Goal: Task Accomplishment & Management: Manage account settings

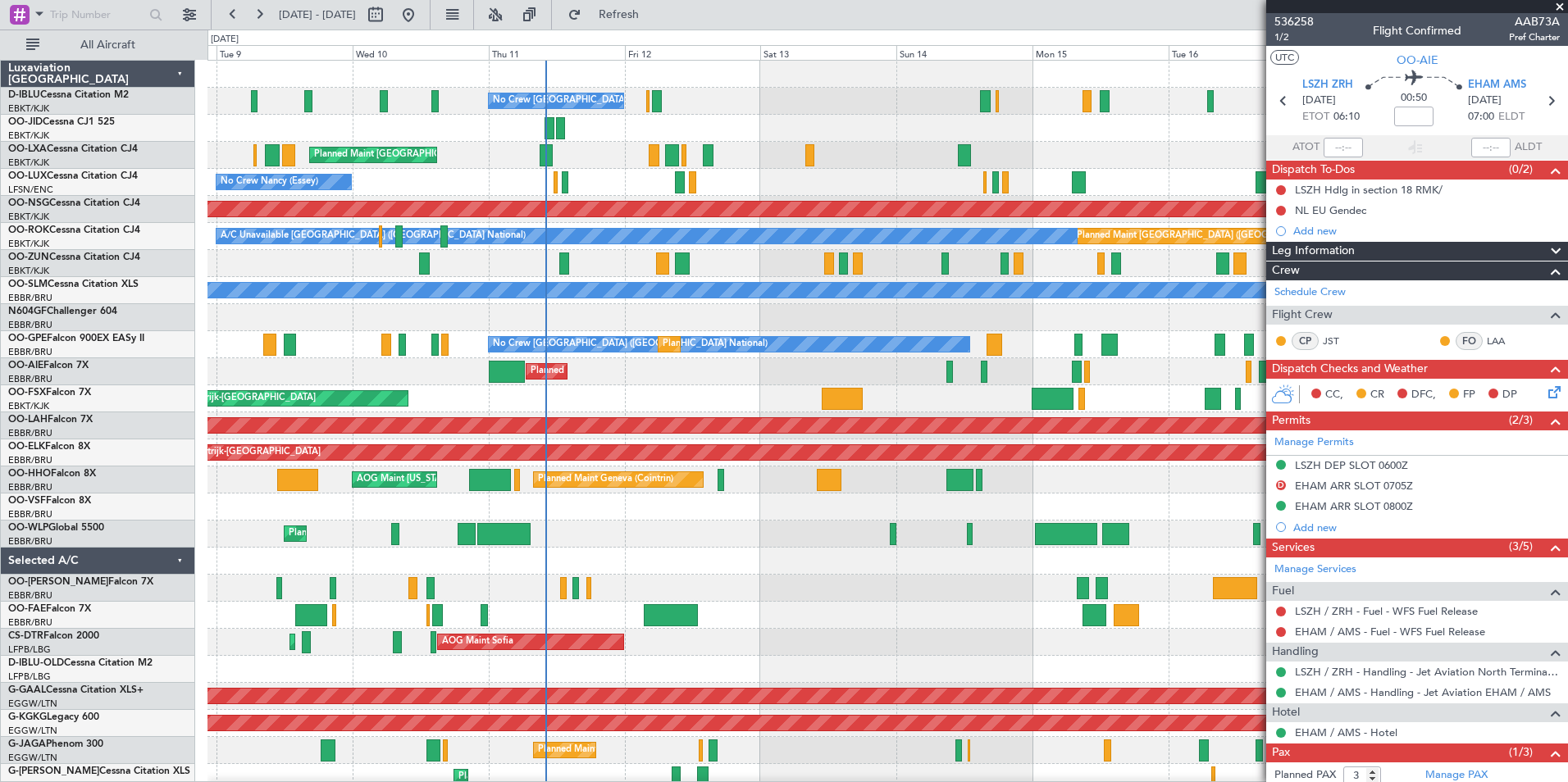
scroll to position [80, 0]
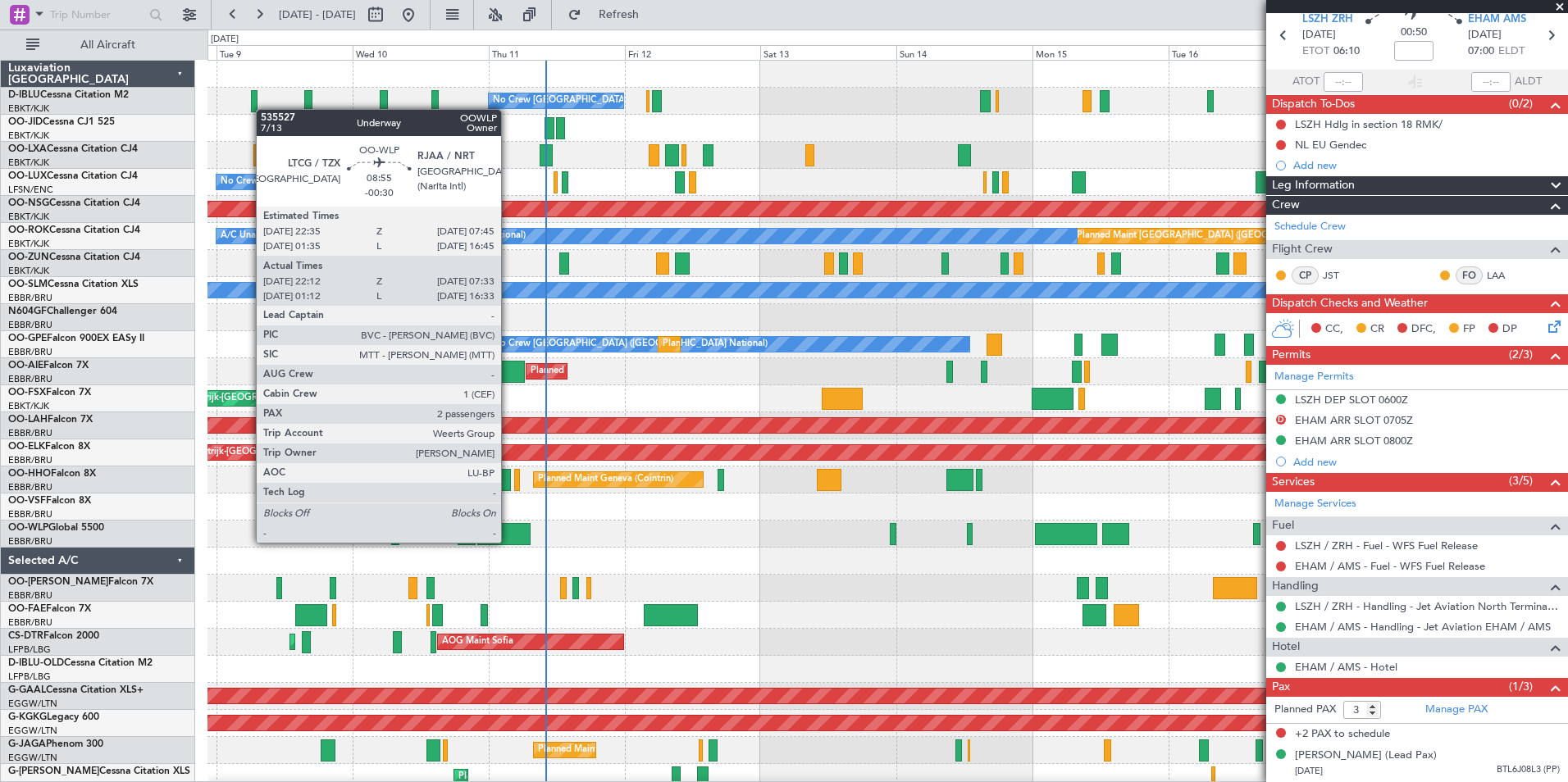
click at [508, 541] on div at bounding box center [504, 534] width 53 height 22
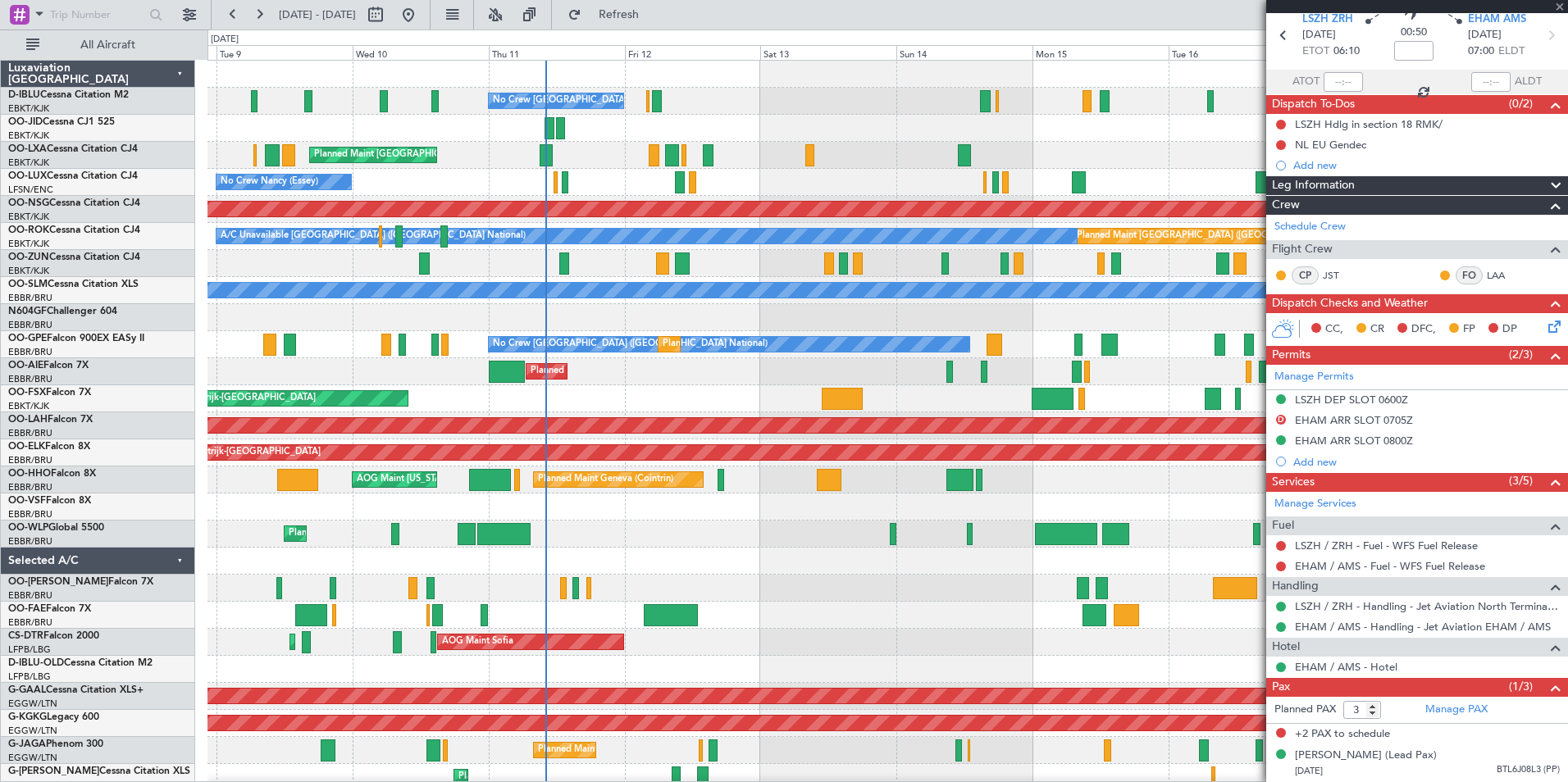
type input "-00:30"
type input "22:22"
type input "07:28"
type input "2"
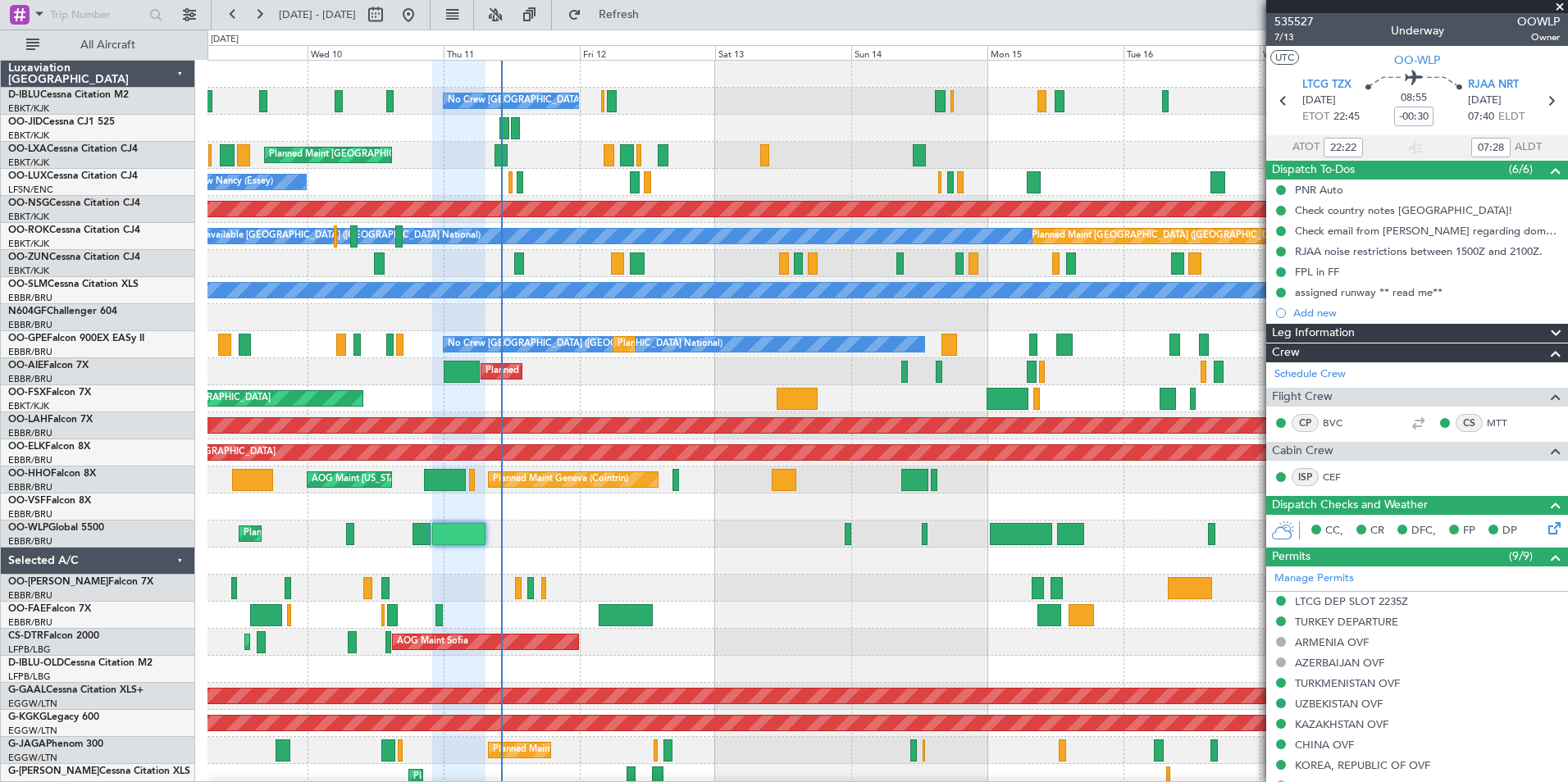
click at [667, 409] on div "Planned Maint Kortrijk-[GEOGRAPHIC_DATA]" at bounding box center [887, 399] width 1360 height 27
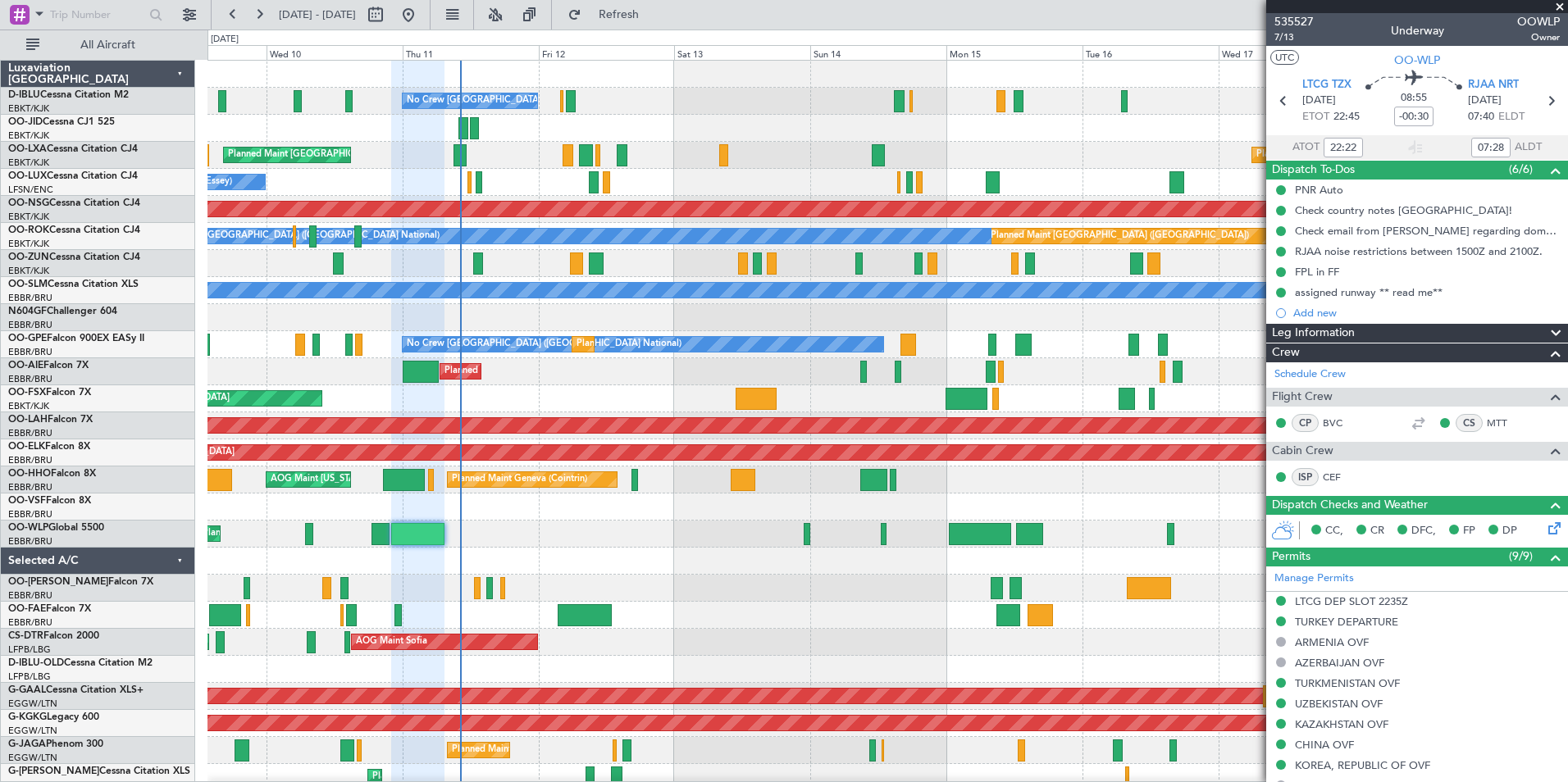
click at [822, 509] on div at bounding box center [887, 506] width 1360 height 27
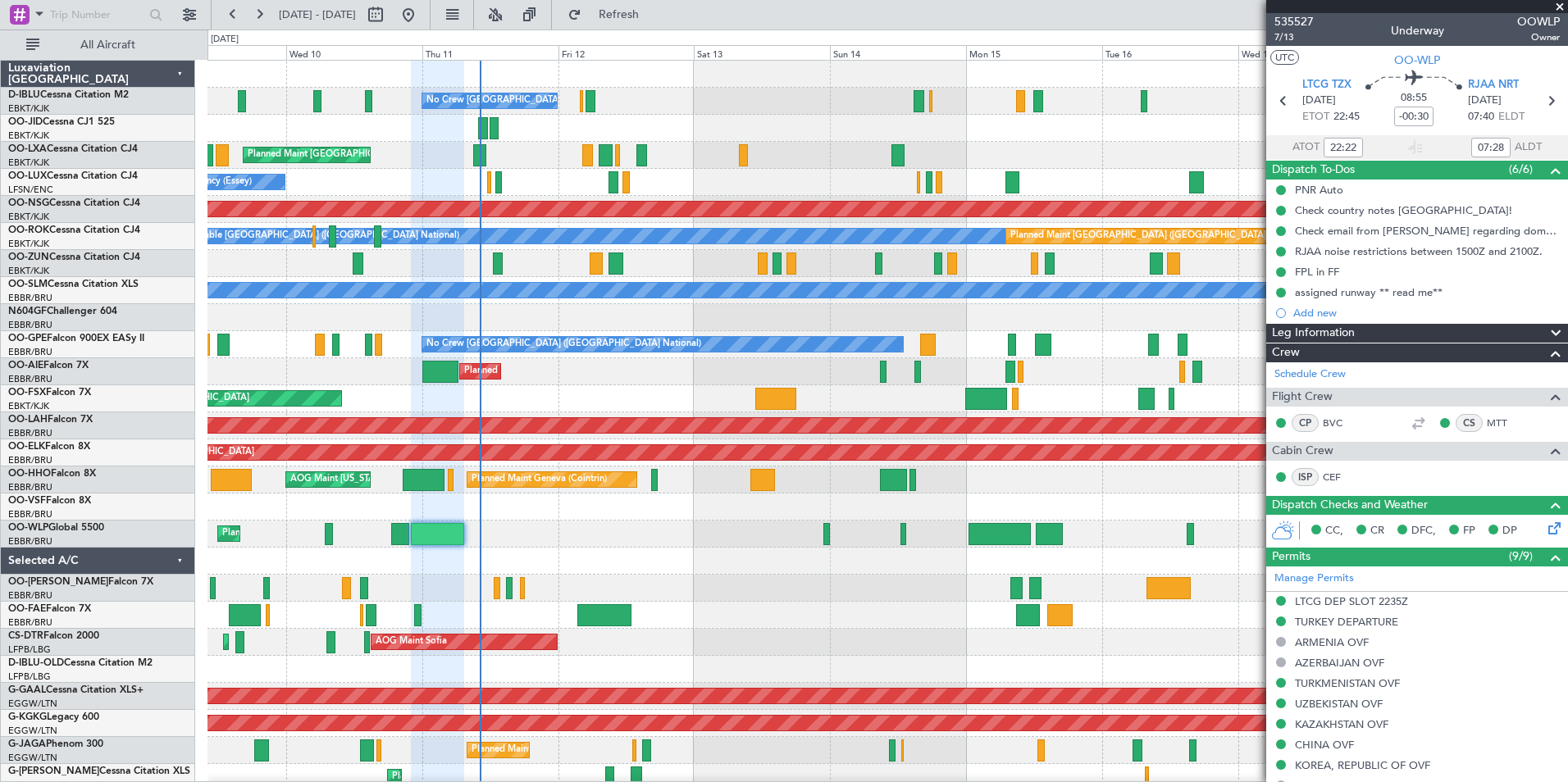
click at [761, 595] on div at bounding box center [887, 588] width 1360 height 27
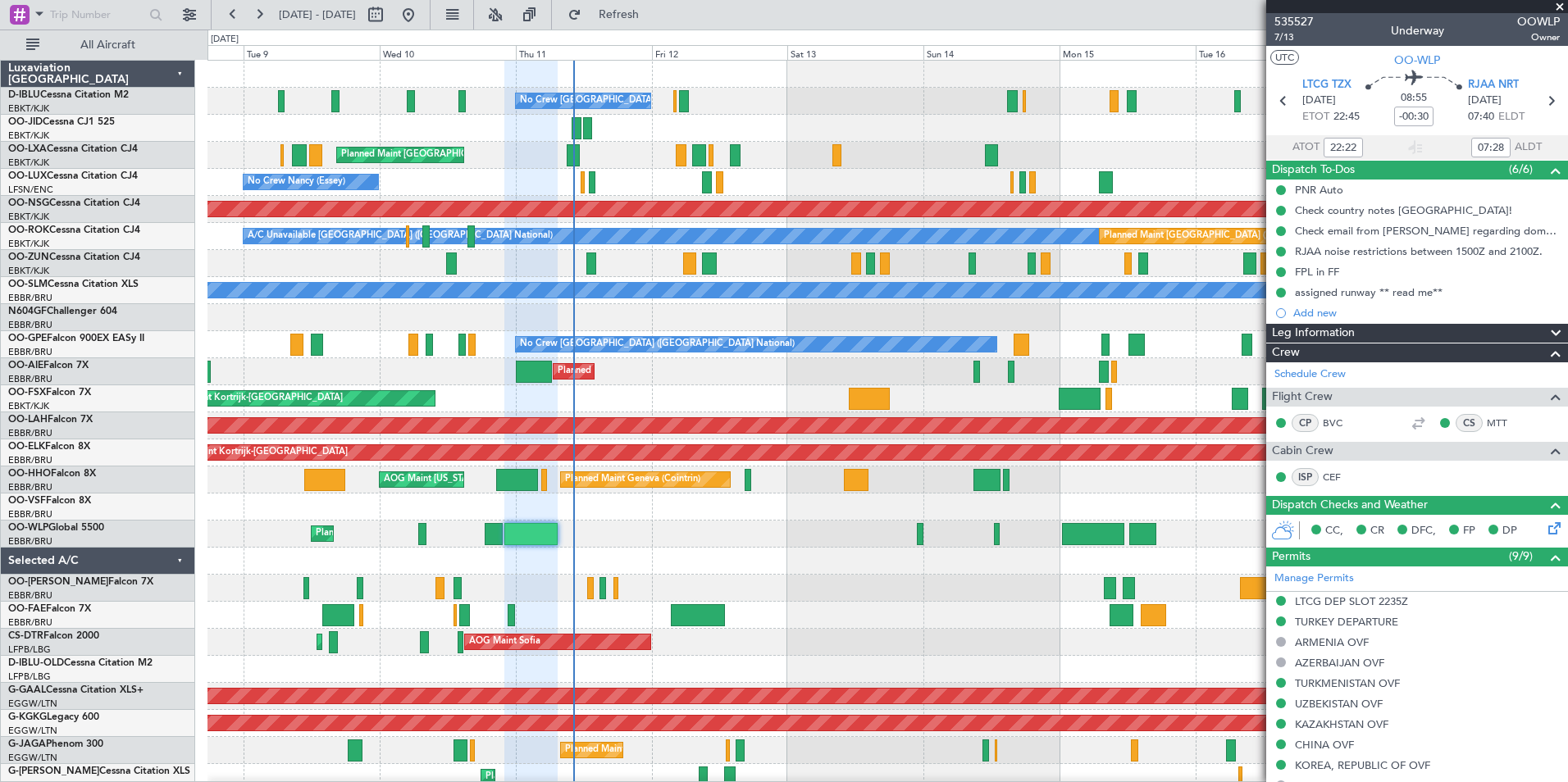
click at [855, 615] on div "No Crew [GEOGRAPHIC_DATA] ([GEOGRAPHIC_DATA] National) Planned Maint [GEOGRAPHI…" at bounding box center [887, 629] width 1360 height 1136
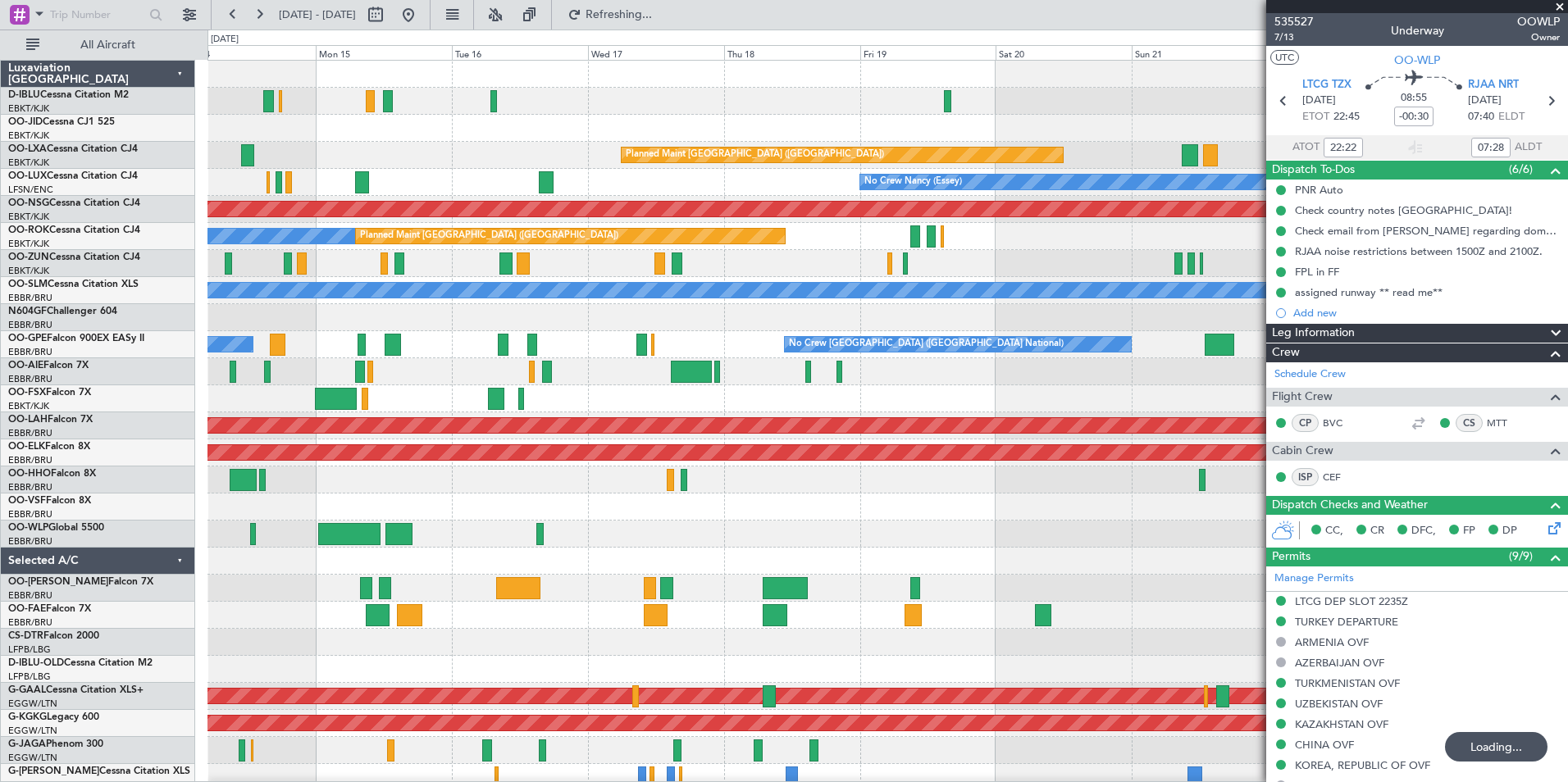
click at [313, 397] on div "A/C Unavailable [GEOGRAPHIC_DATA] ([GEOGRAPHIC_DATA] National) No Crew [GEOGRAP…" at bounding box center [887, 629] width 1360 height 1136
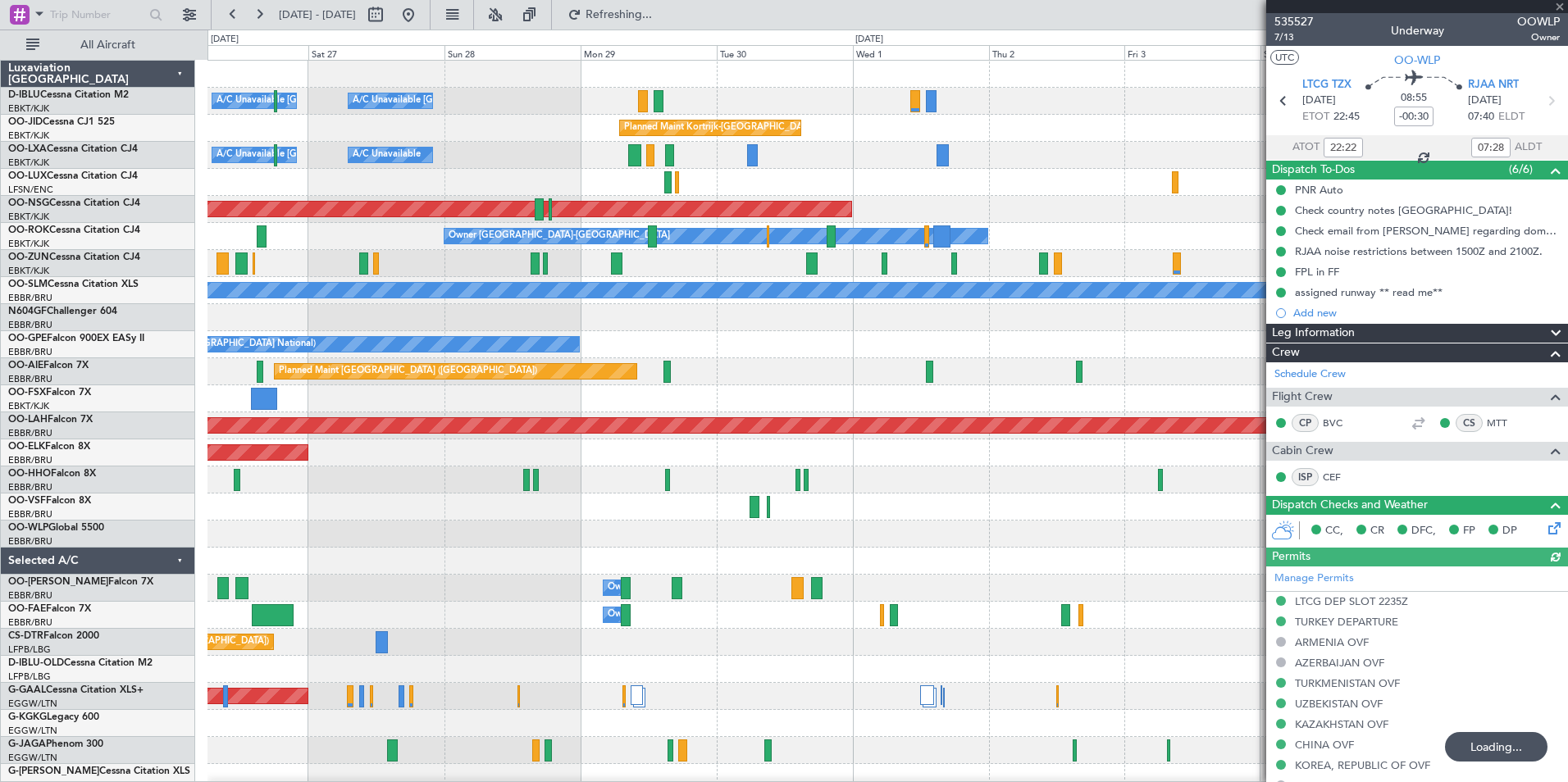
click at [383, 446] on div "A/C Unavailable [GEOGRAPHIC_DATA] ([GEOGRAPHIC_DATA] National) A/C Unavailable …" at bounding box center [887, 629] width 1360 height 1136
click at [574, 430] on div "A/C Unavailable [GEOGRAPHIC_DATA] ([GEOGRAPHIC_DATA] National) A/C Unavailable …" at bounding box center [887, 575] width 1360 height 1028
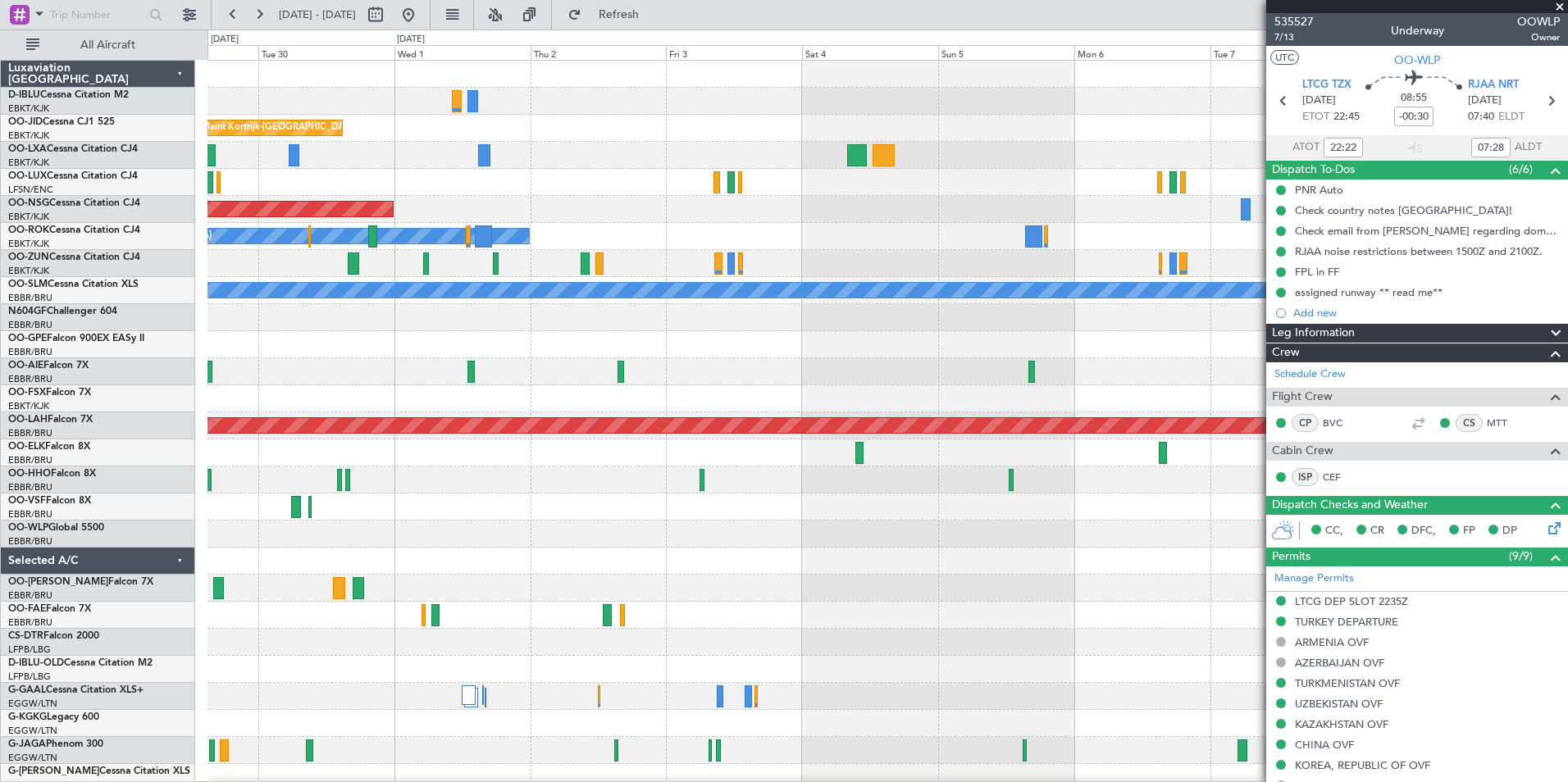
click at [800, 220] on div "Planned Maint [GEOGRAPHIC_DATA] ([GEOGRAPHIC_DATA])" at bounding box center [887, 209] width 1360 height 27
click at [1028, 589] on div "A/C Unavailable [GEOGRAPHIC_DATA]-[GEOGRAPHIC_DATA] Planned Maint [GEOGRAPHIC_D…" at bounding box center [887, 575] width 1360 height 1028
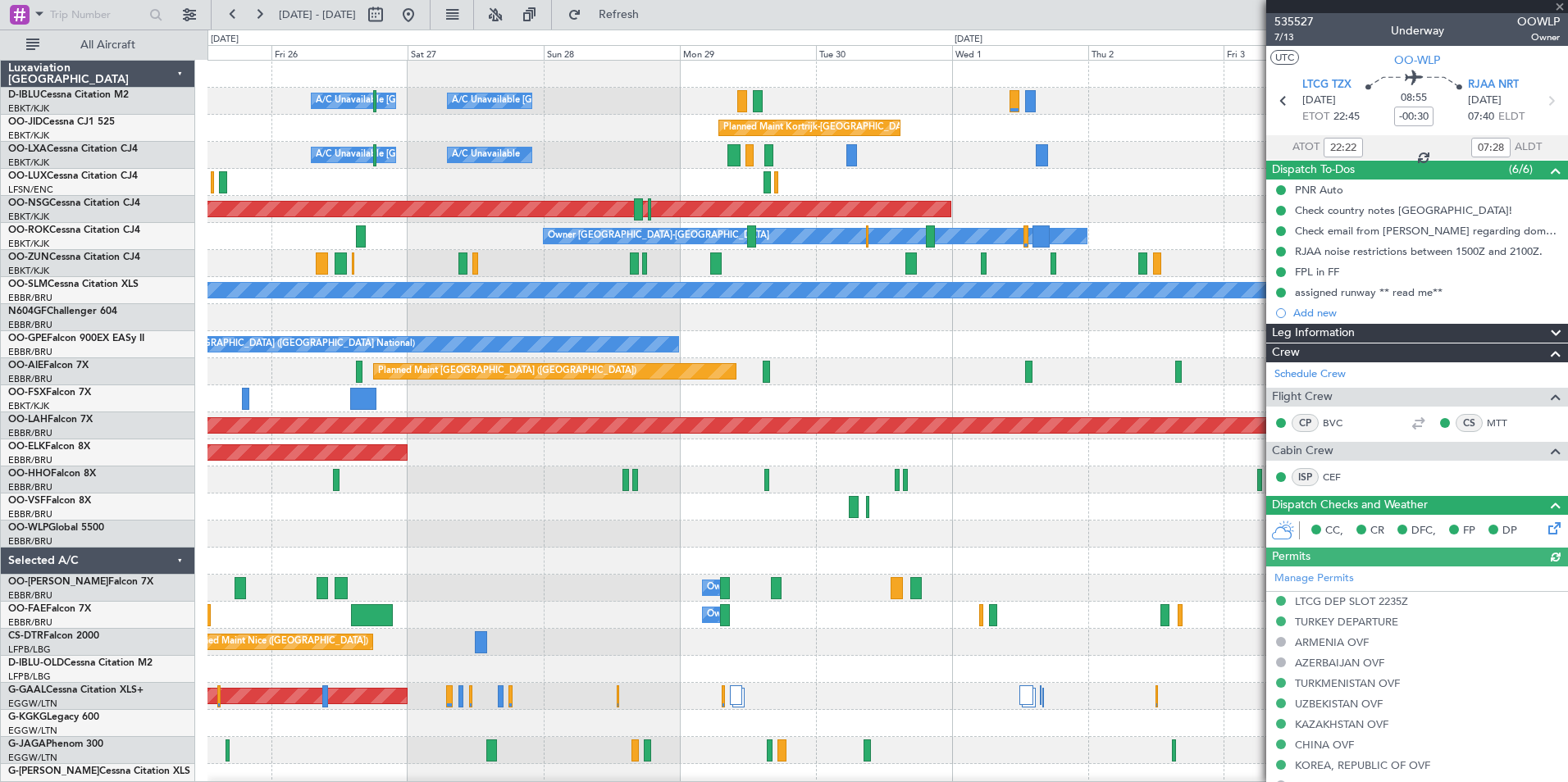
click at [1063, 550] on div "A/C Unavailable [GEOGRAPHIC_DATA] ([GEOGRAPHIC_DATA] National) A/C Unavailable …" at bounding box center [887, 575] width 1360 height 1028
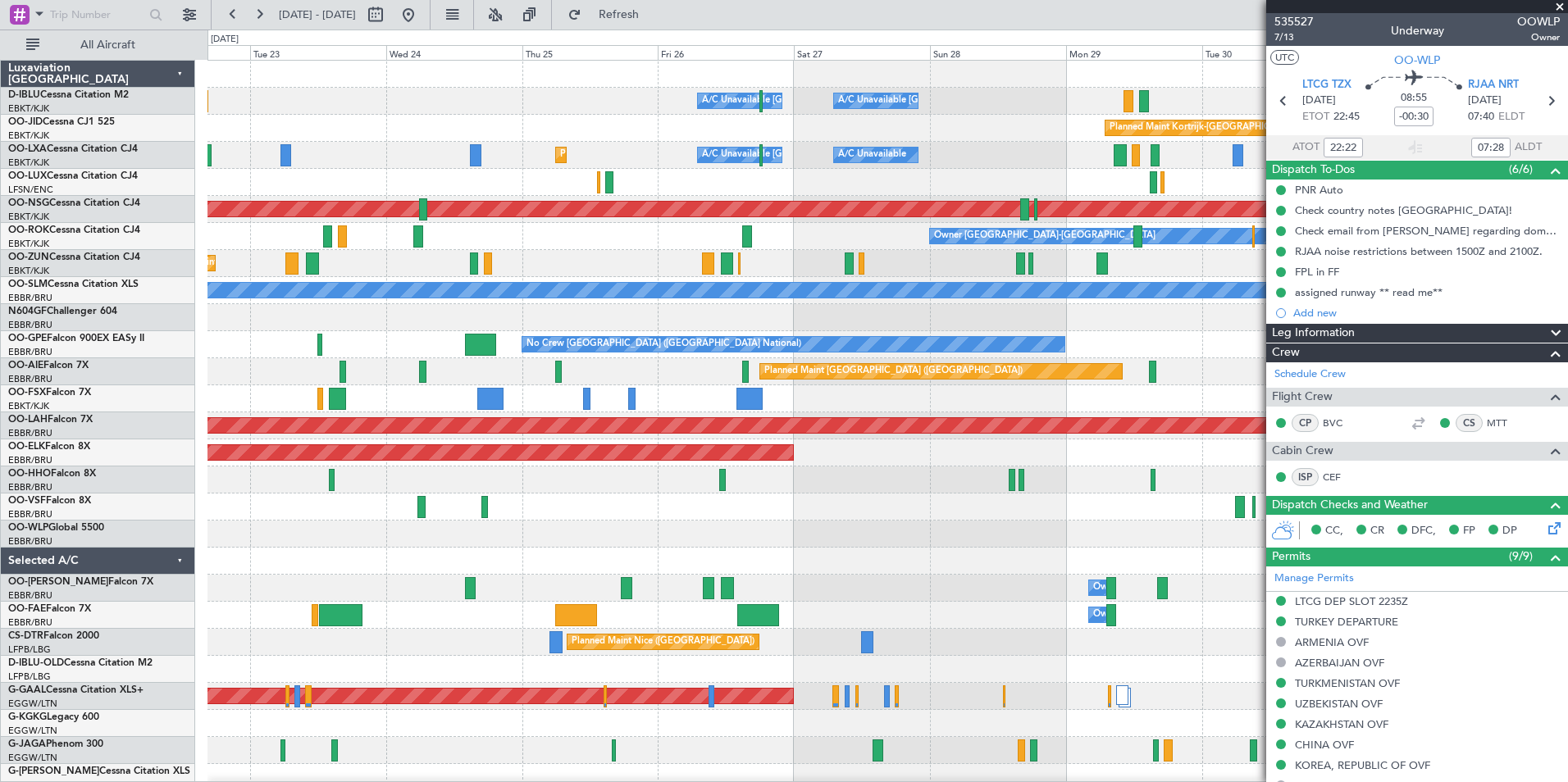
click at [1303, 534] on fb-app "[DATE] - [DATE] Refresh Quick Links All Aircraft A/C Unavailable [GEOGRAPHIC_DA…" at bounding box center [784, 397] width 1568 height 770
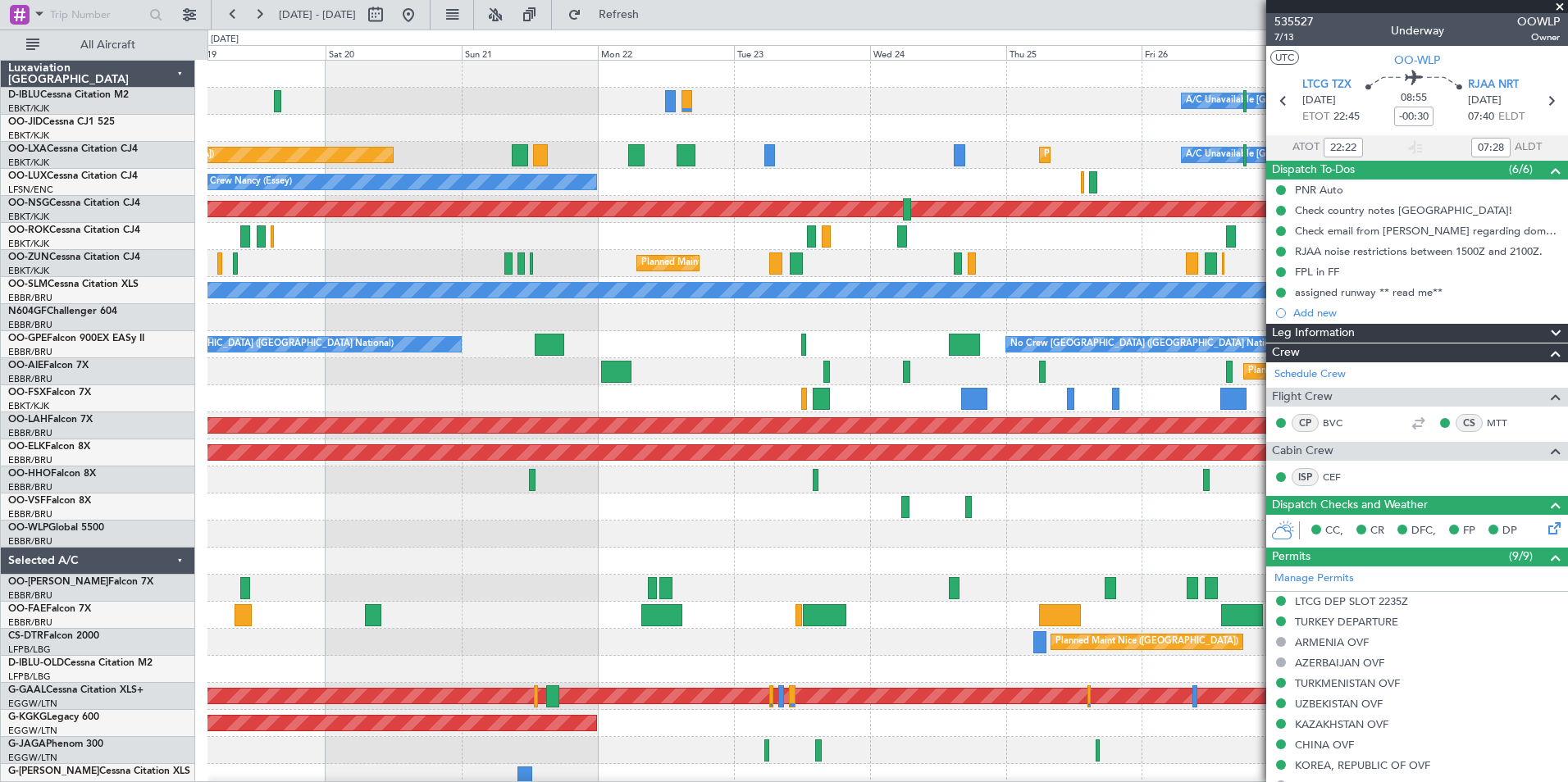
click at [1347, 543] on fb-app "[DATE] - [DATE] Refresh Quick Links All Aircraft A/C Unavailable [GEOGRAPHIC_DA…" at bounding box center [784, 397] width 1568 height 770
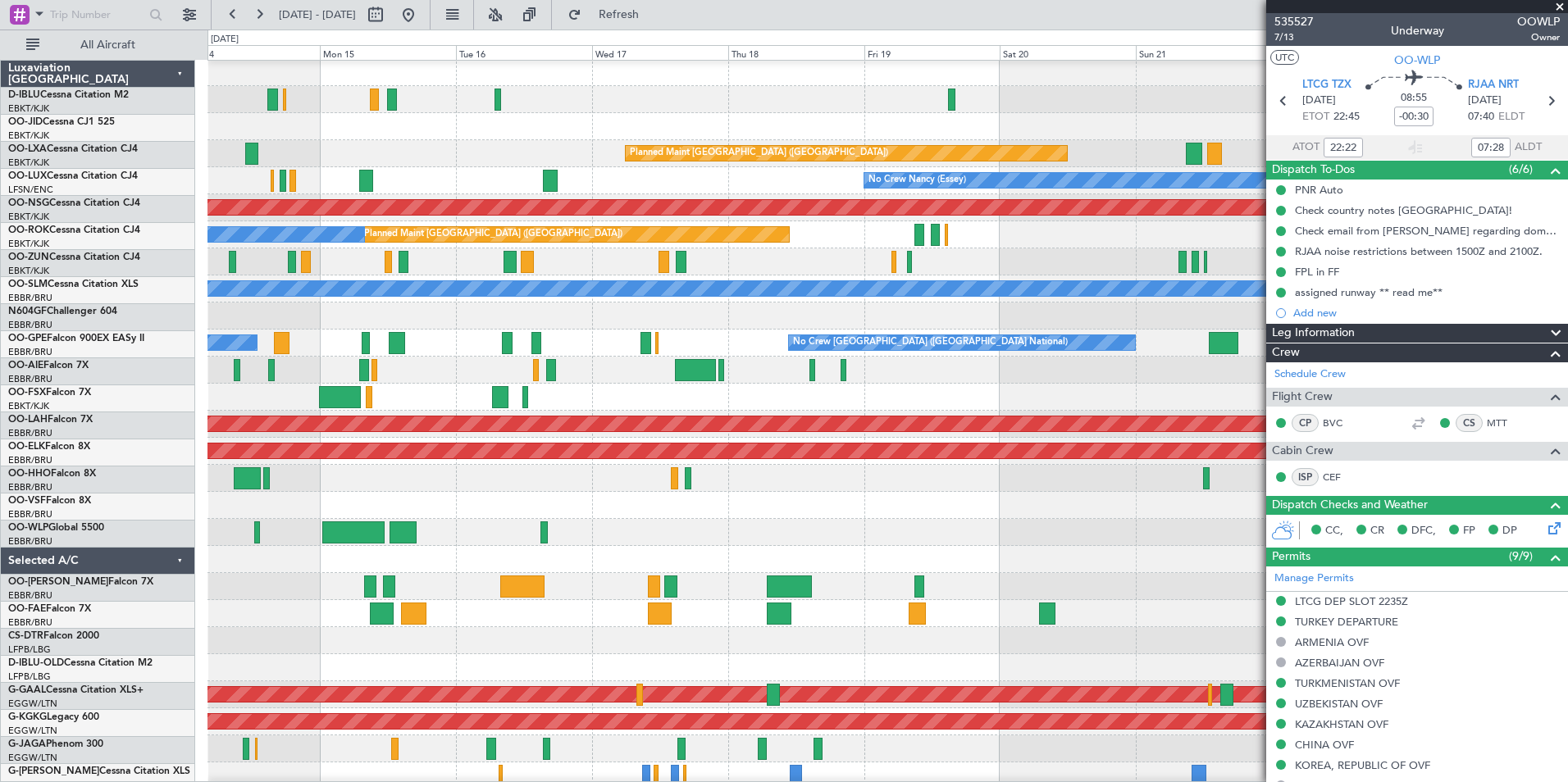
scroll to position [2, 0]
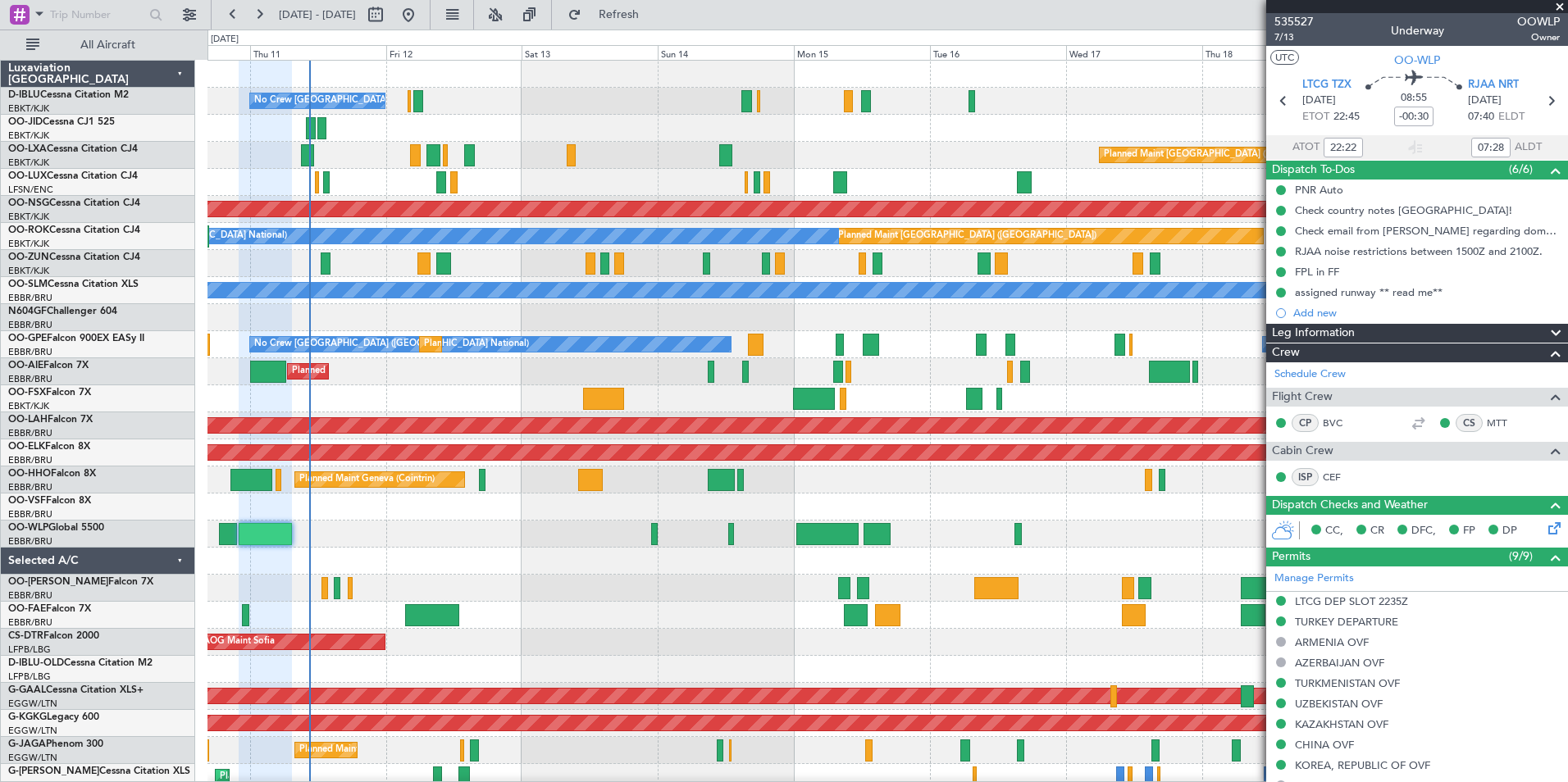
click at [1185, 544] on div "Planned Maint Liege" at bounding box center [887, 534] width 1360 height 27
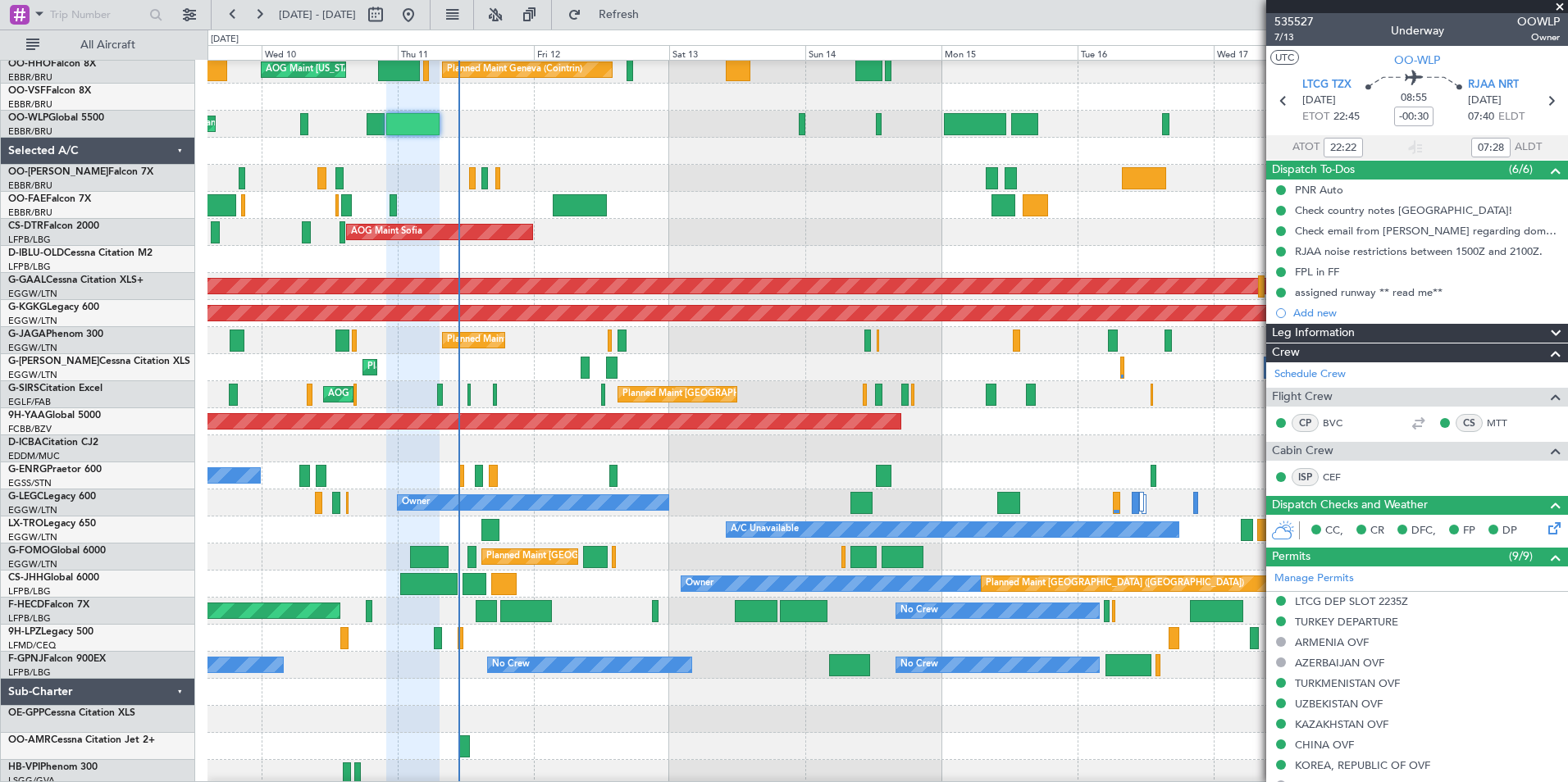
scroll to position [0, 0]
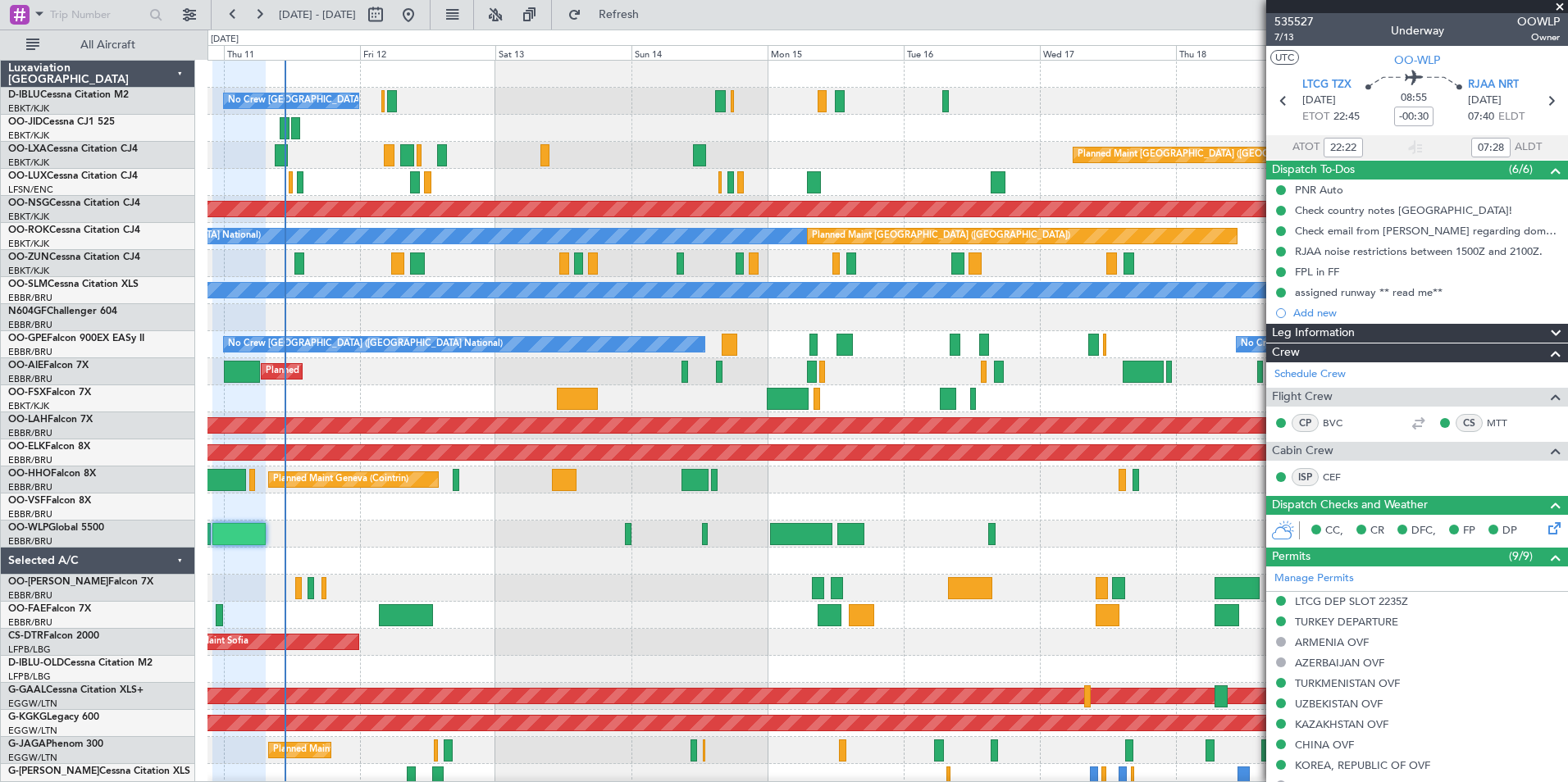
click at [645, 616] on div "No Crew [GEOGRAPHIC_DATA] ([GEOGRAPHIC_DATA] National) Planned Maint [GEOGRAPHI…" at bounding box center [887, 629] width 1360 height 1136
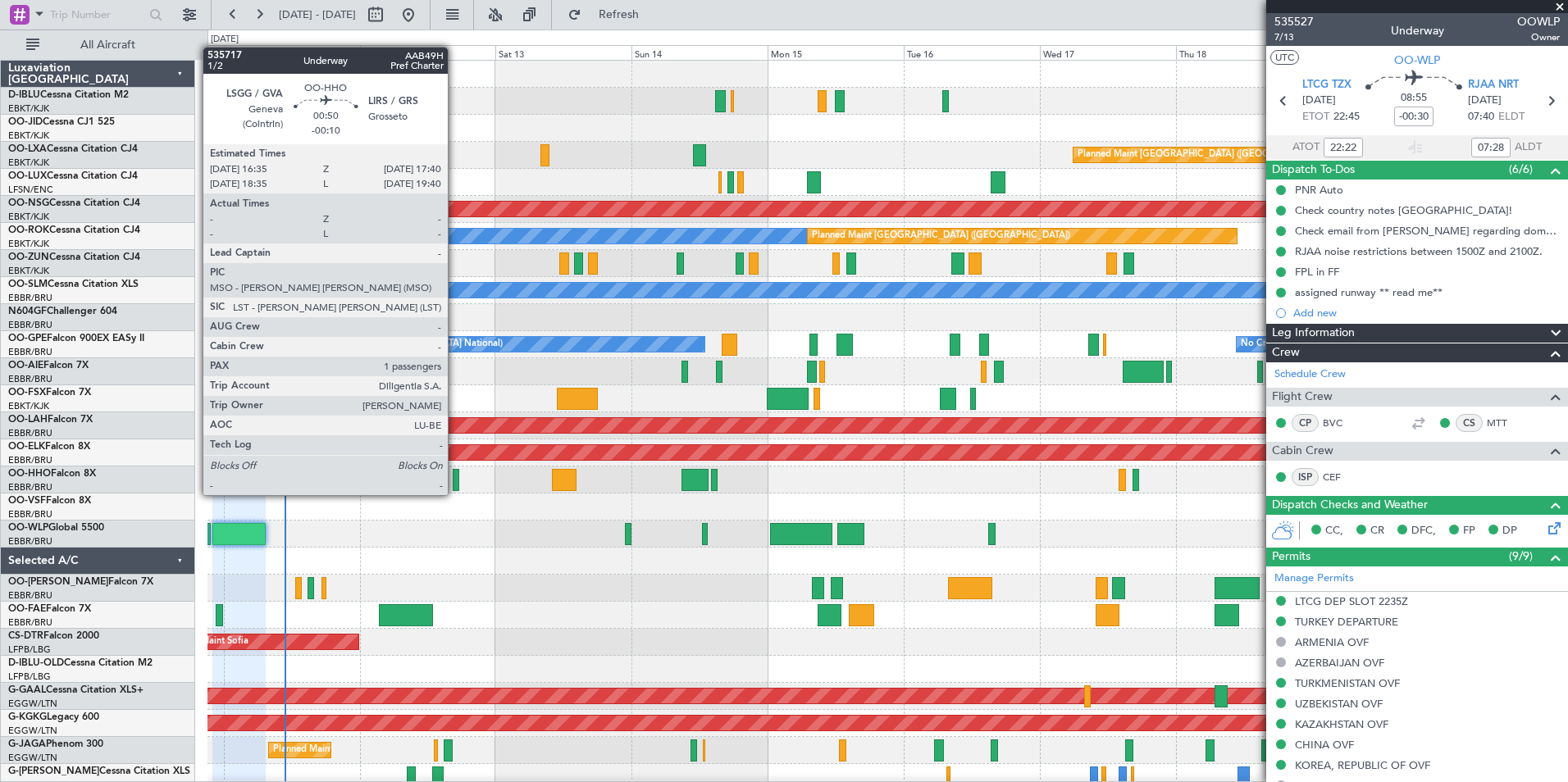
click at [455, 479] on div at bounding box center [456, 480] width 7 height 22
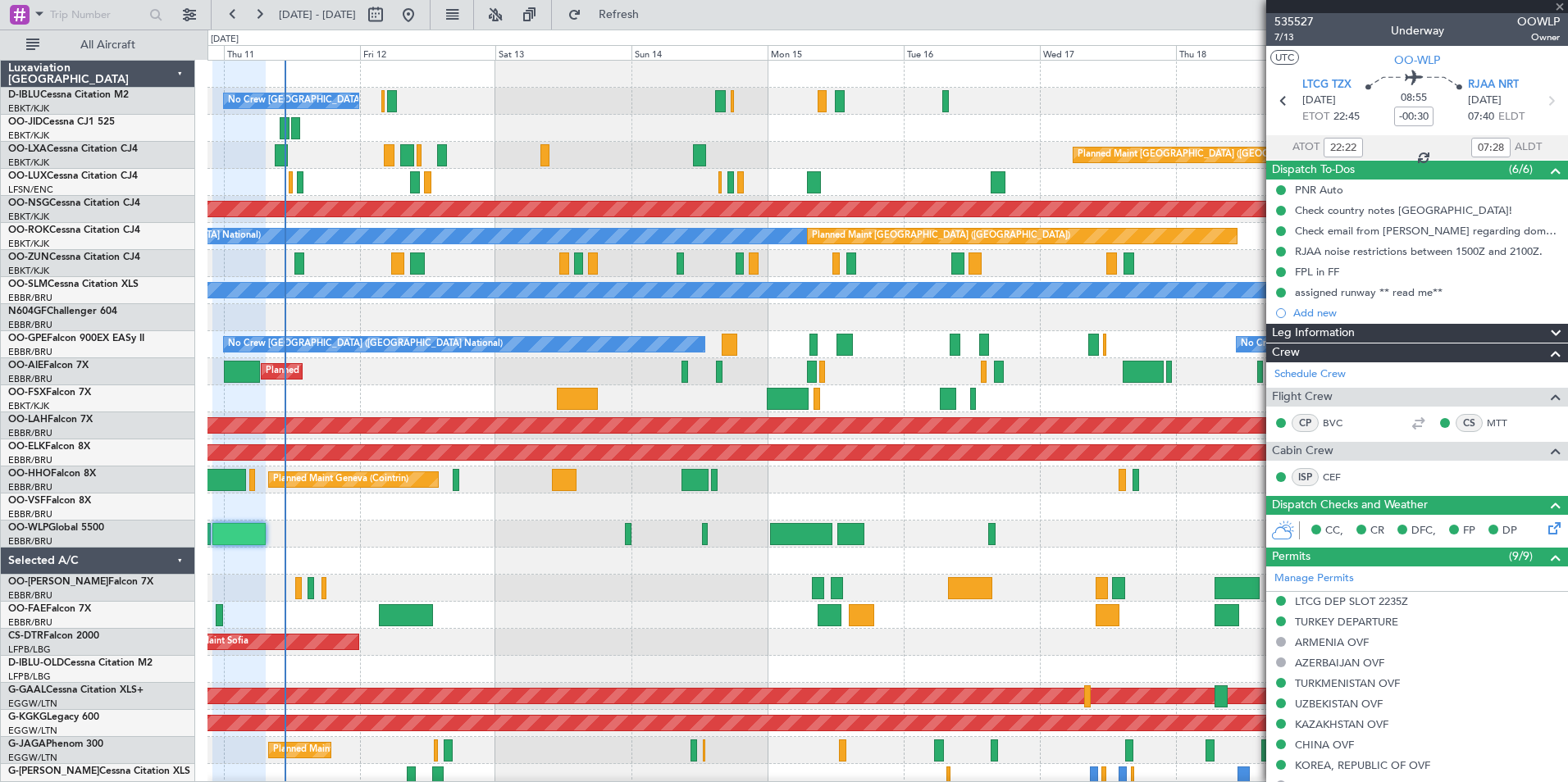
type input "-00:10"
type input "1"
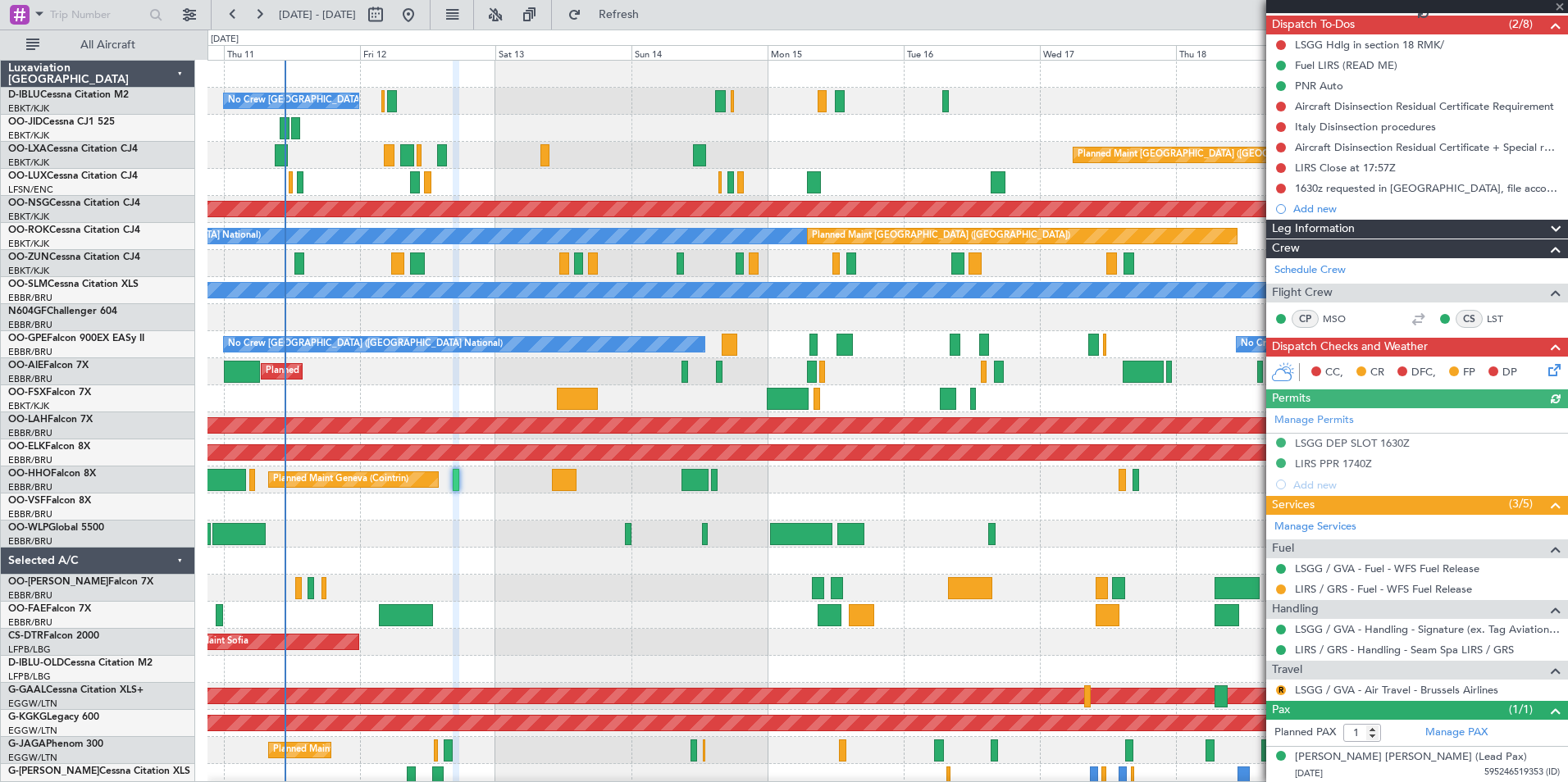
scroll to position [146, 0]
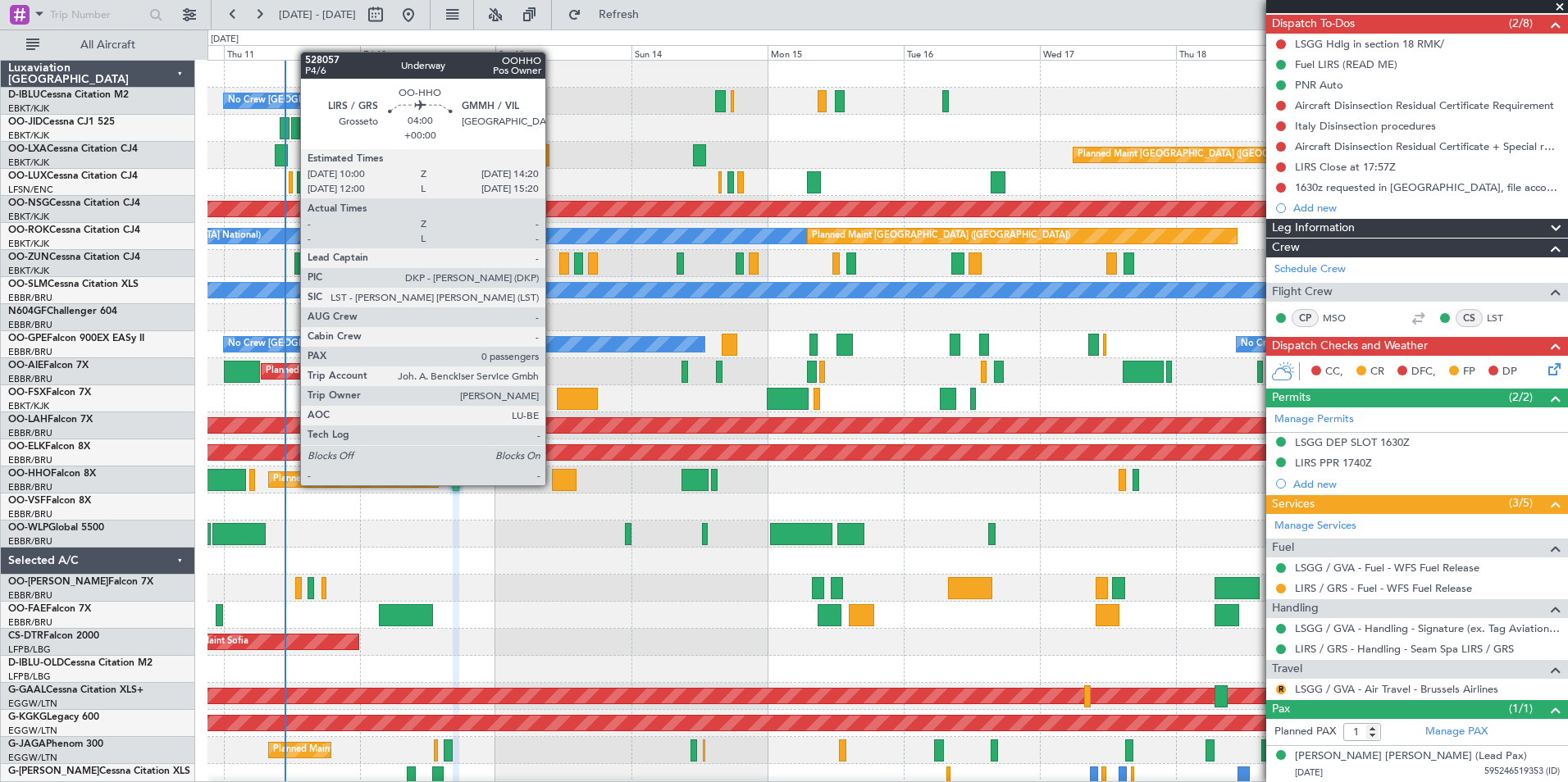
click at [552, 484] on div at bounding box center [564, 480] width 25 height 22
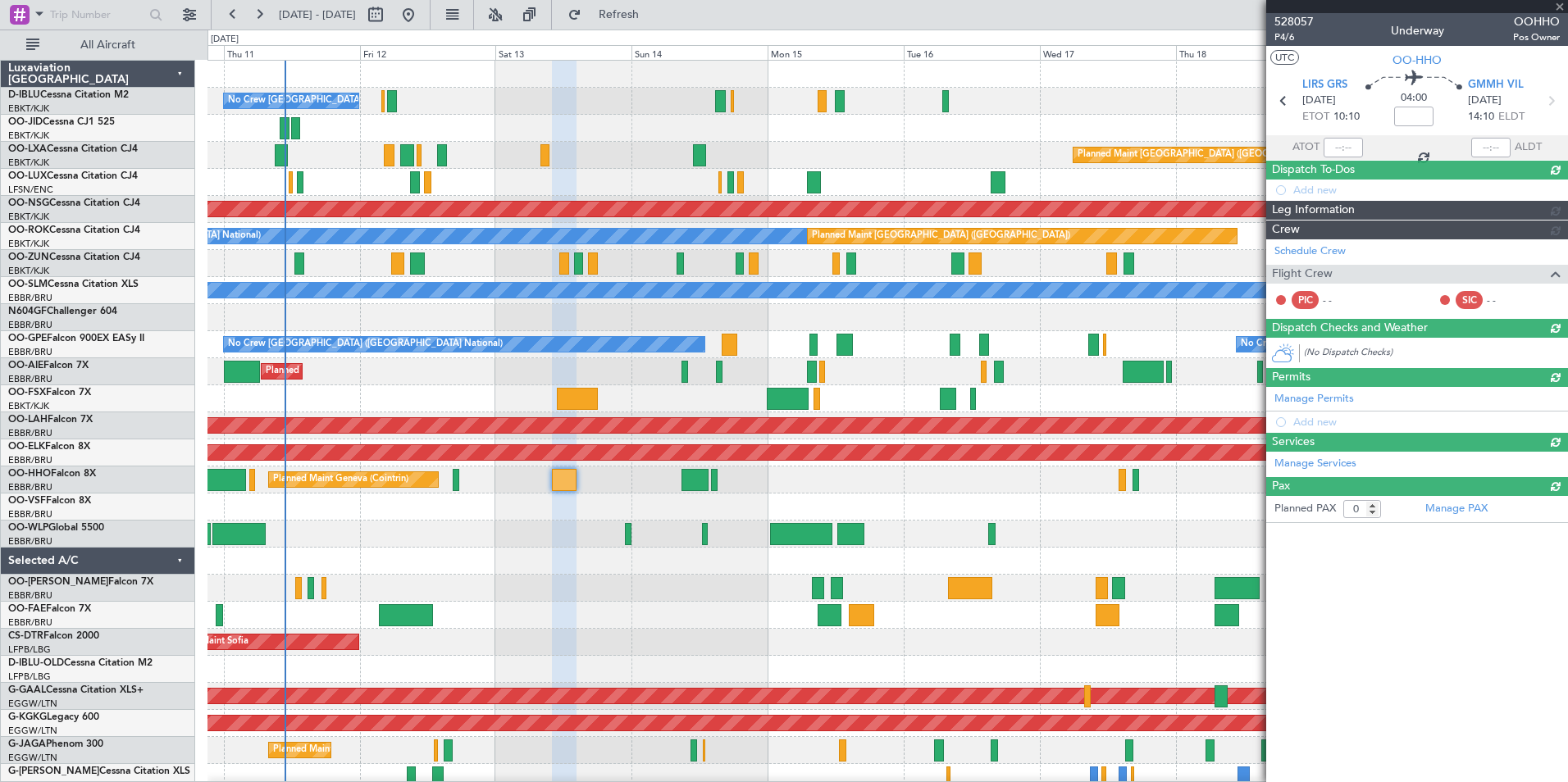
scroll to position [0, 0]
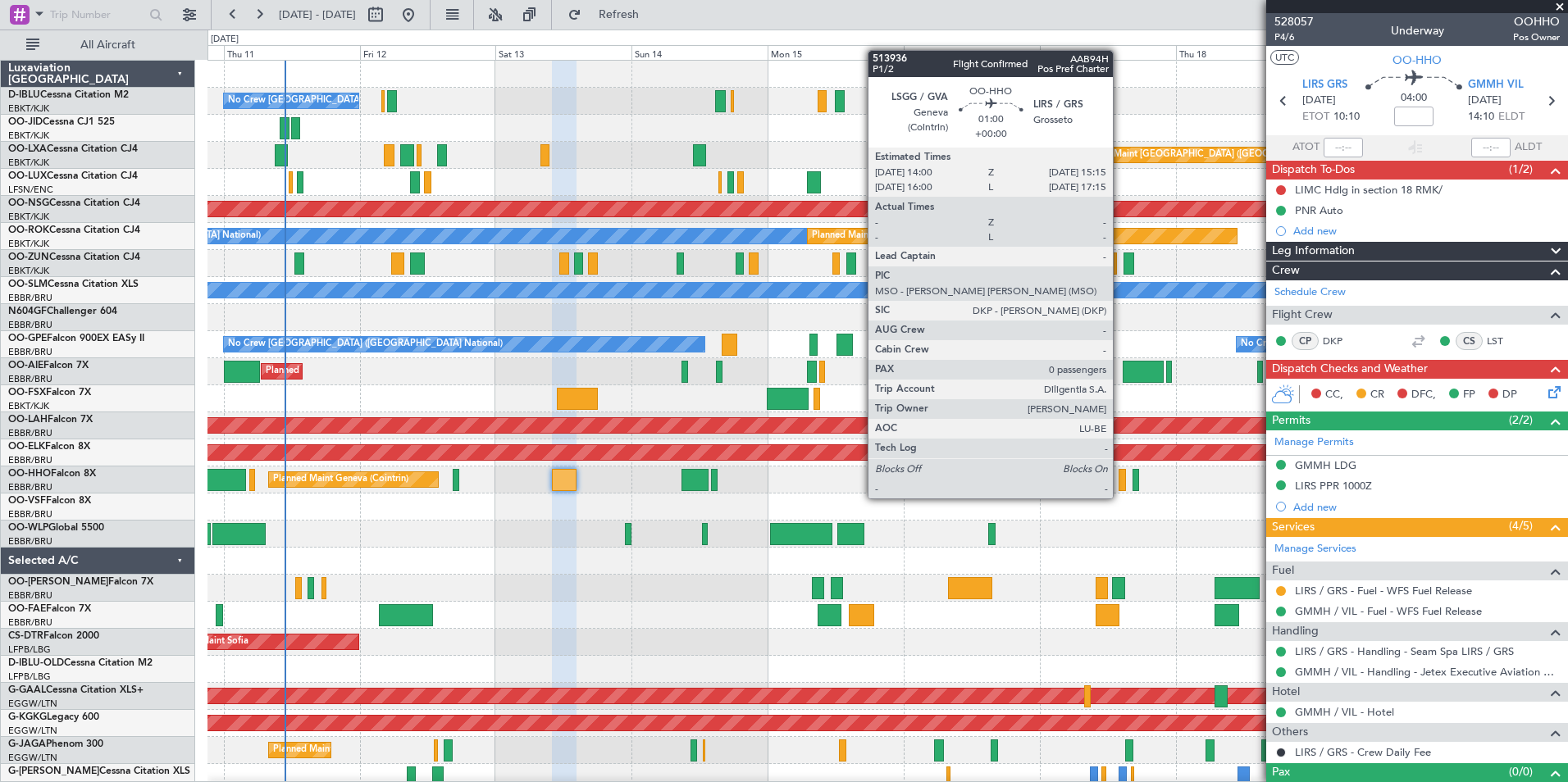
click at [1120, 482] on div at bounding box center [1121, 480] width 7 height 22
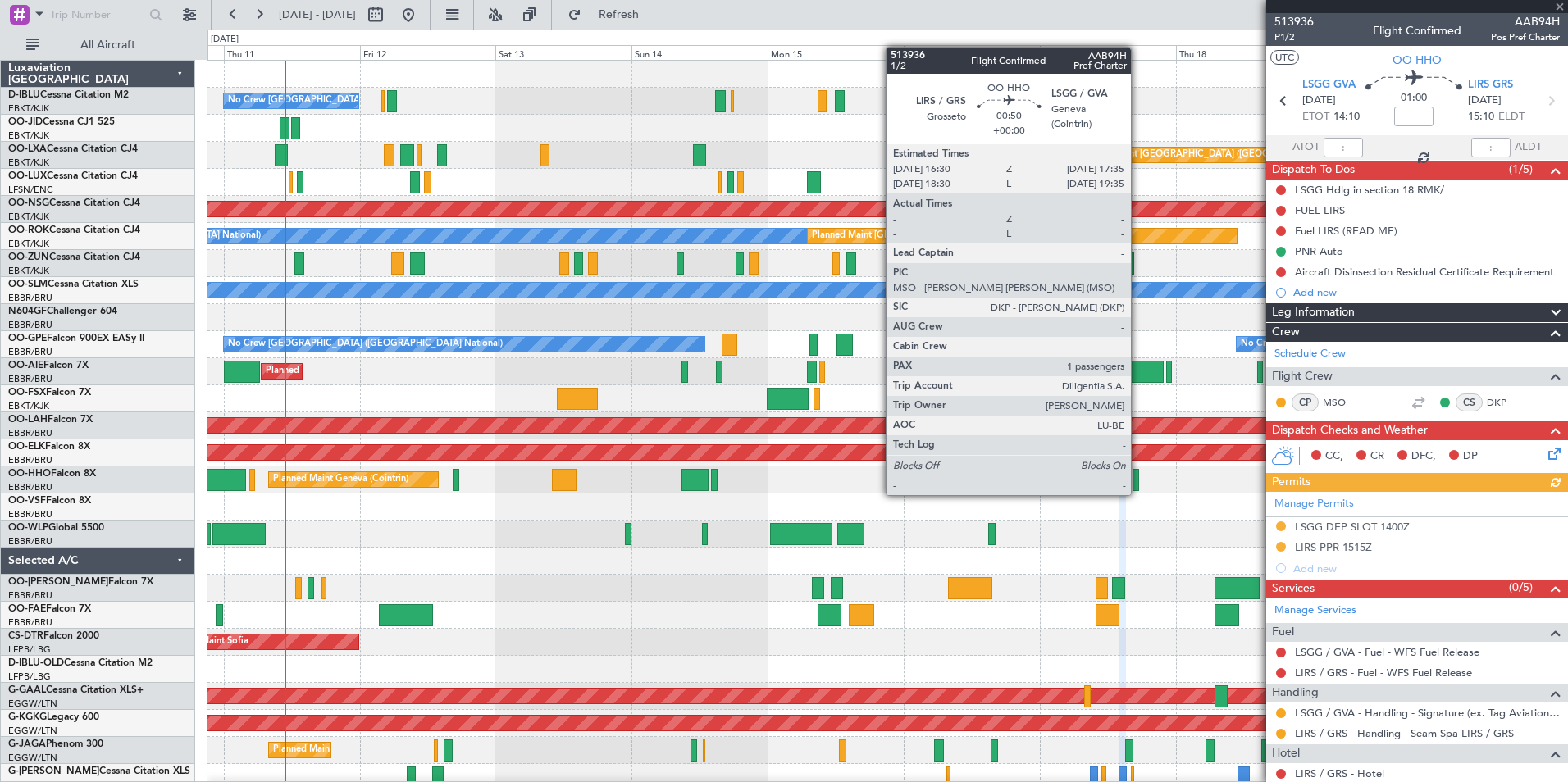
click at [1138, 479] on div at bounding box center [1136, 480] width 7 height 22
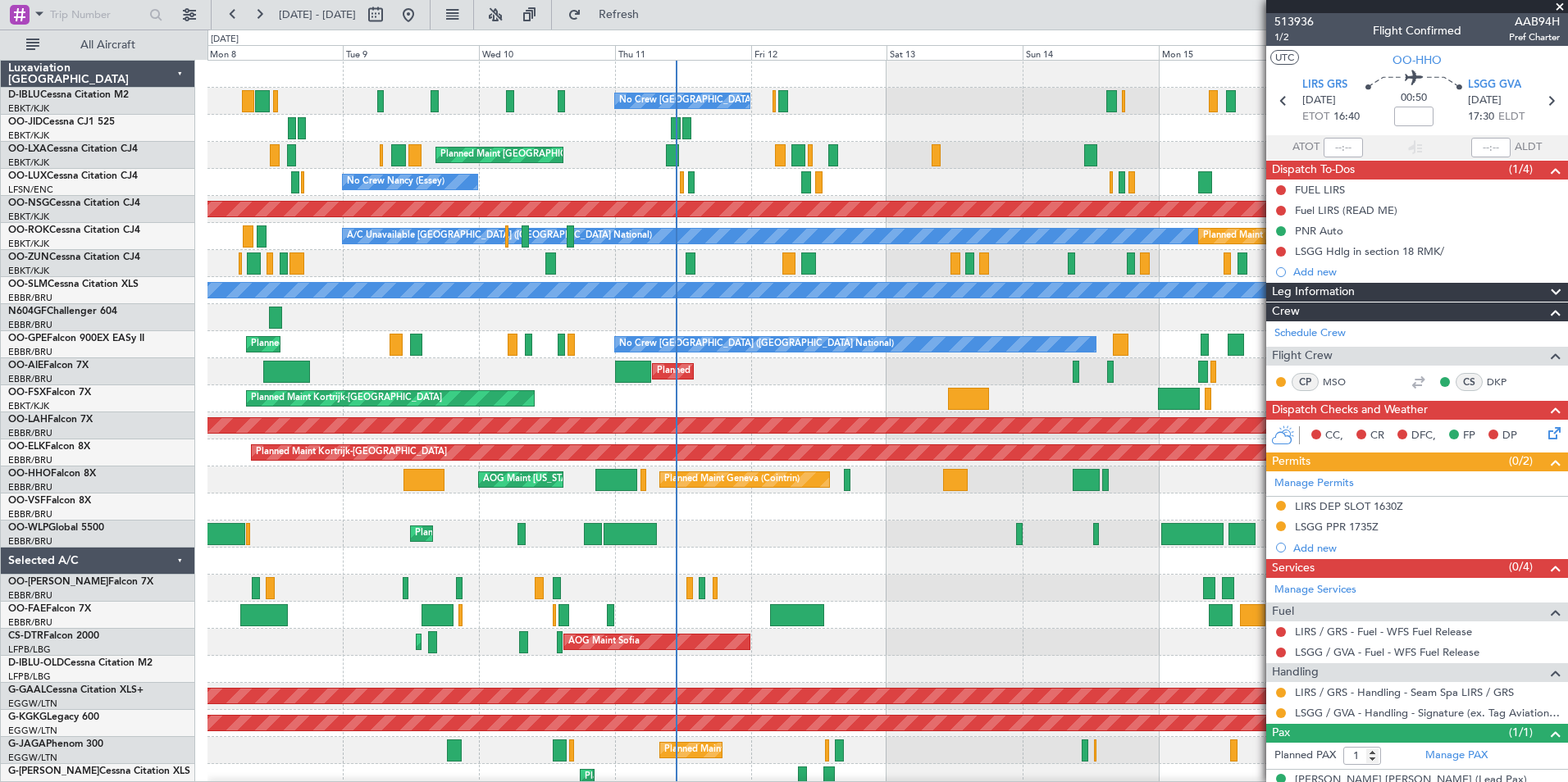
click at [903, 535] on div "No Crew [GEOGRAPHIC_DATA] ([GEOGRAPHIC_DATA] National) Planned Maint [GEOGRAPHI…" at bounding box center [887, 615] width 1360 height 1109
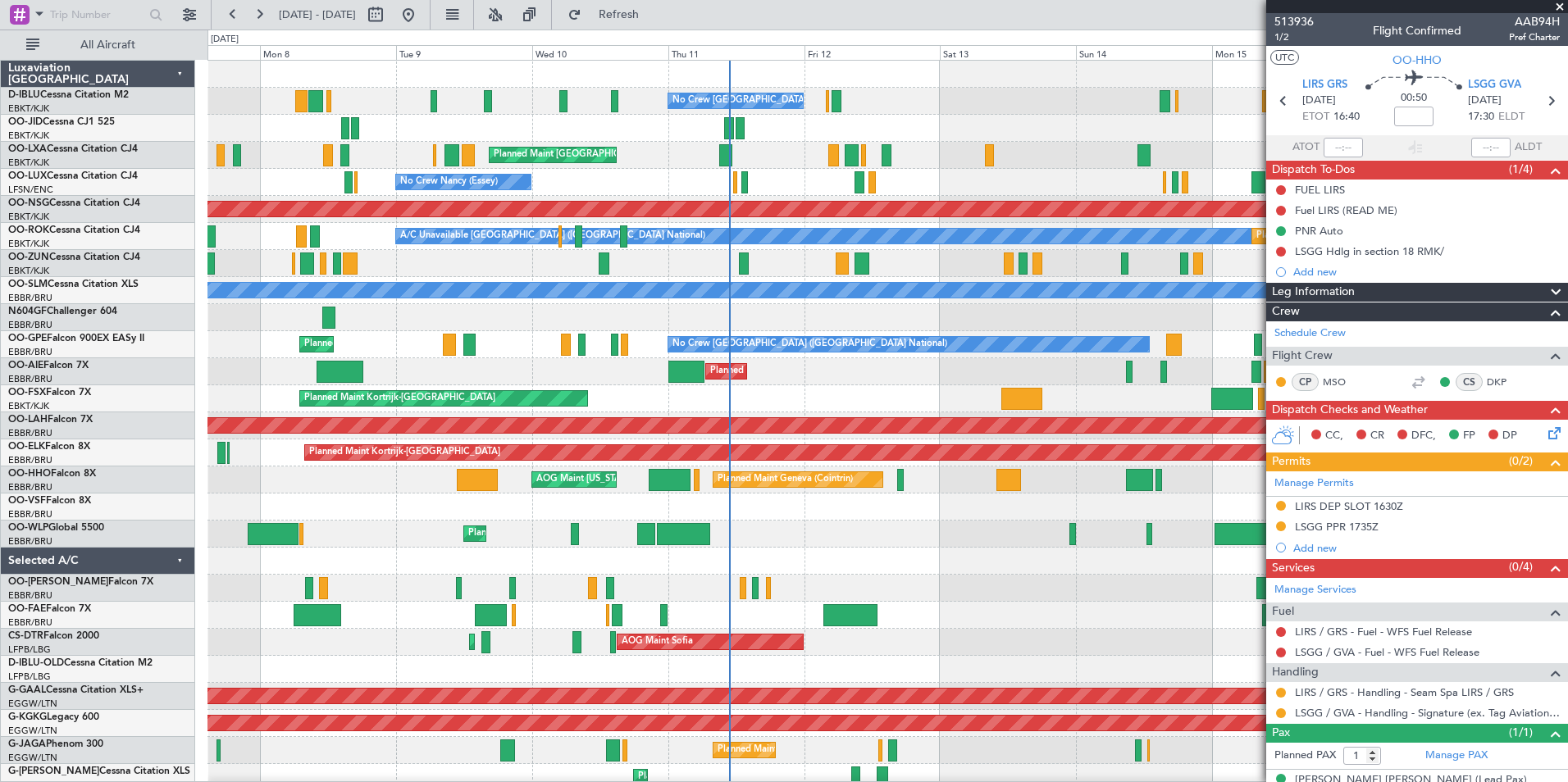
click at [410, 574] on div "No Crew [GEOGRAPHIC_DATA] ([GEOGRAPHIC_DATA] National) Planned Maint [GEOGRAPHI…" at bounding box center [887, 615] width 1360 height 1109
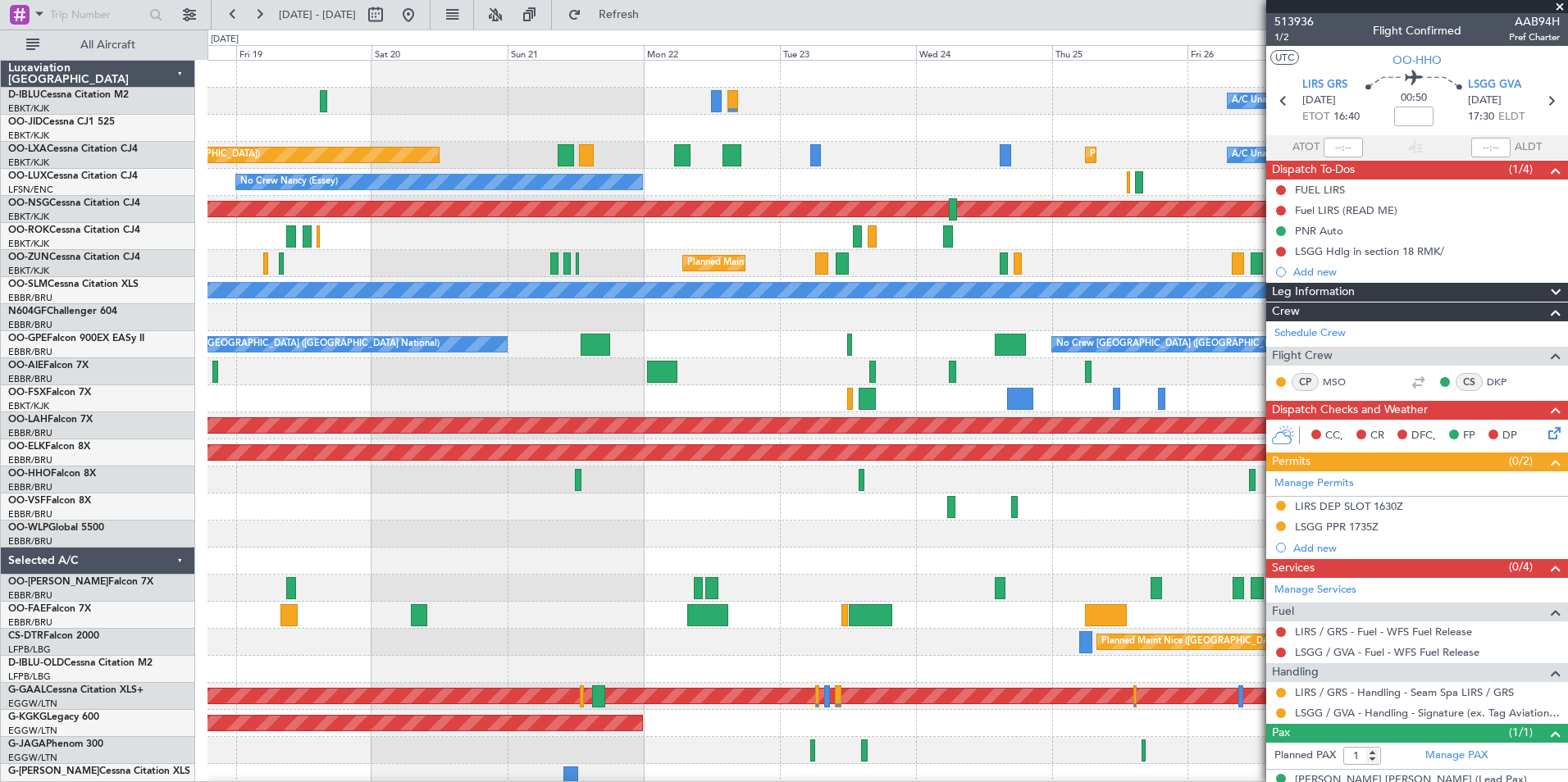
click at [172, 543] on div "A/C Unavailable [GEOGRAPHIC_DATA] ([GEOGRAPHIC_DATA] National) A/C Unavailable …" at bounding box center [784, 405] width 1568 height 752
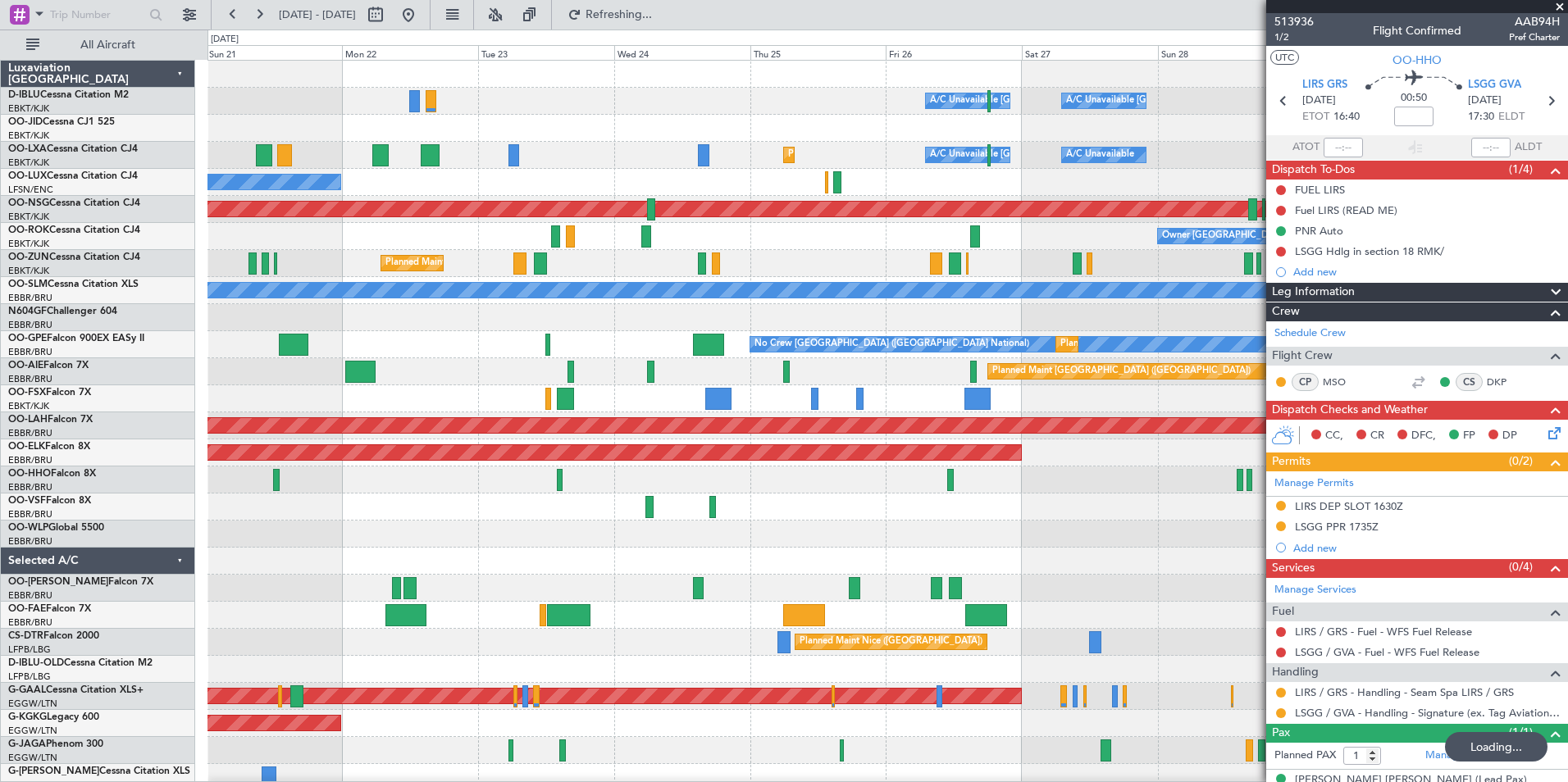
click at [633, 491] on div "A/C Unavailable [GEOGRAPHIC_DATA] ([GEOGRAPHIC_DATA] National) A/C Unavailable …" at bounding box center [887, 575] width 1360 height 1028
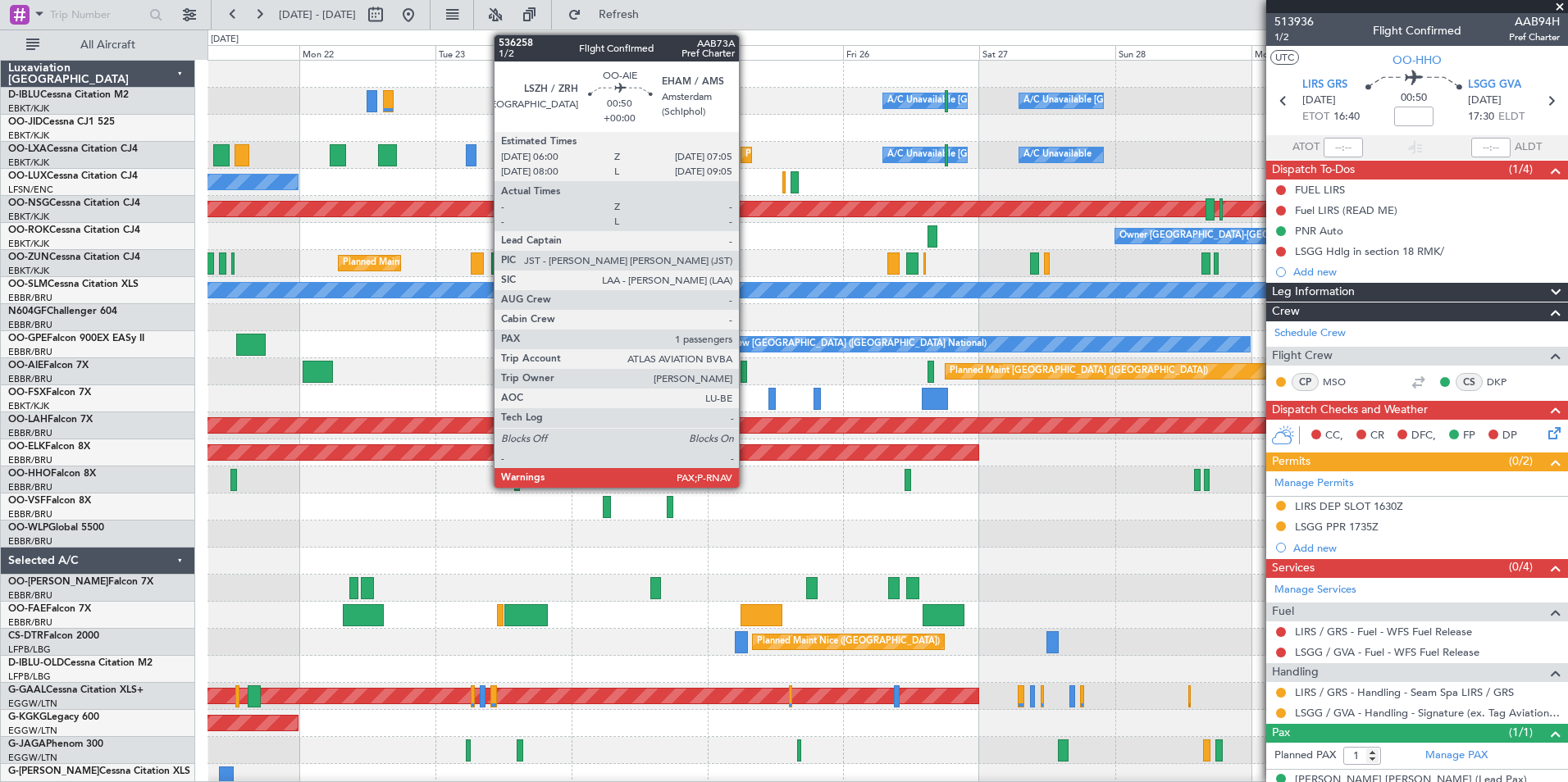
click at [747, 371] on div at bounding box center [744, 371] width 7 height 22
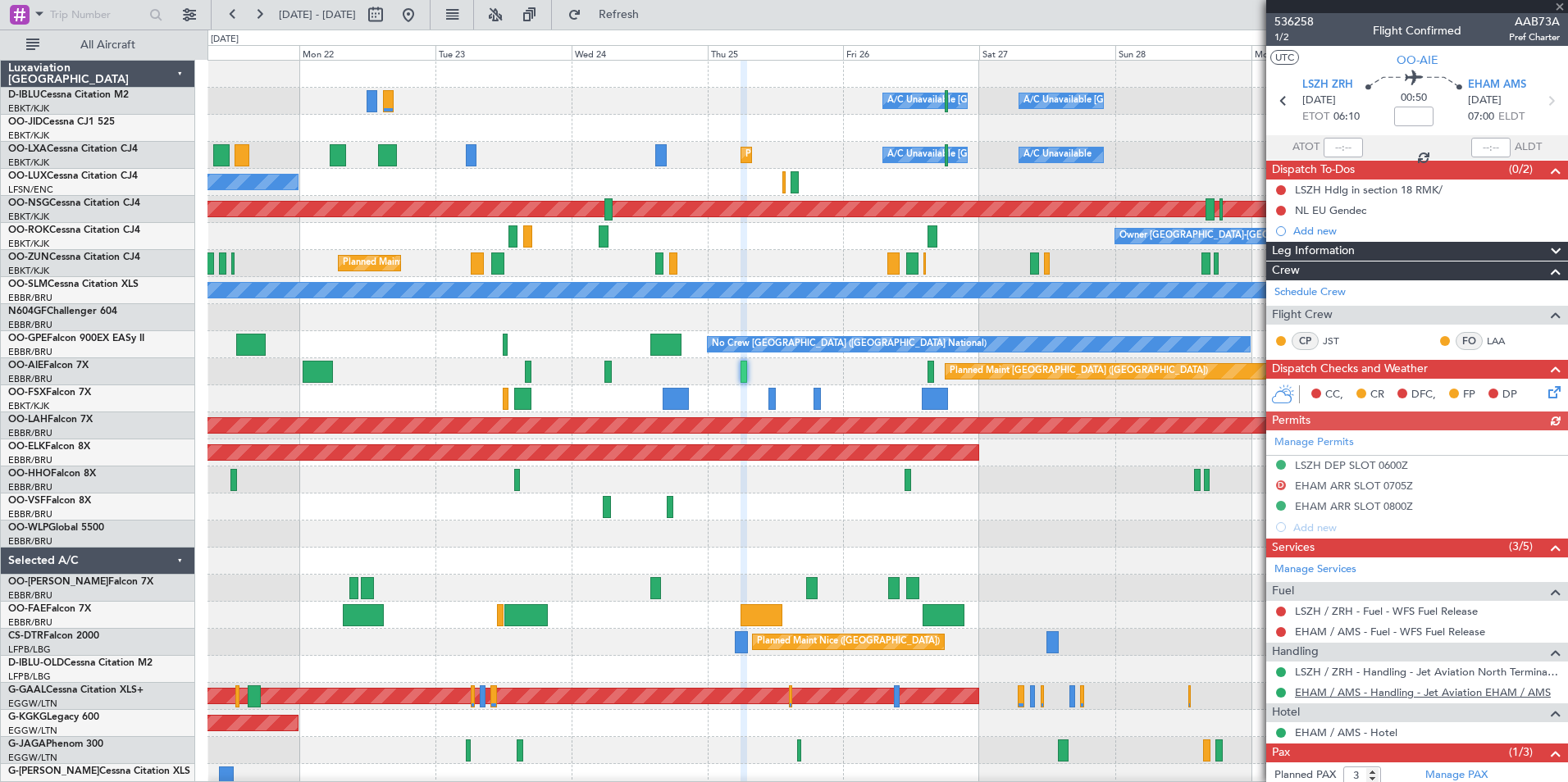
scroll to position [80, 0]
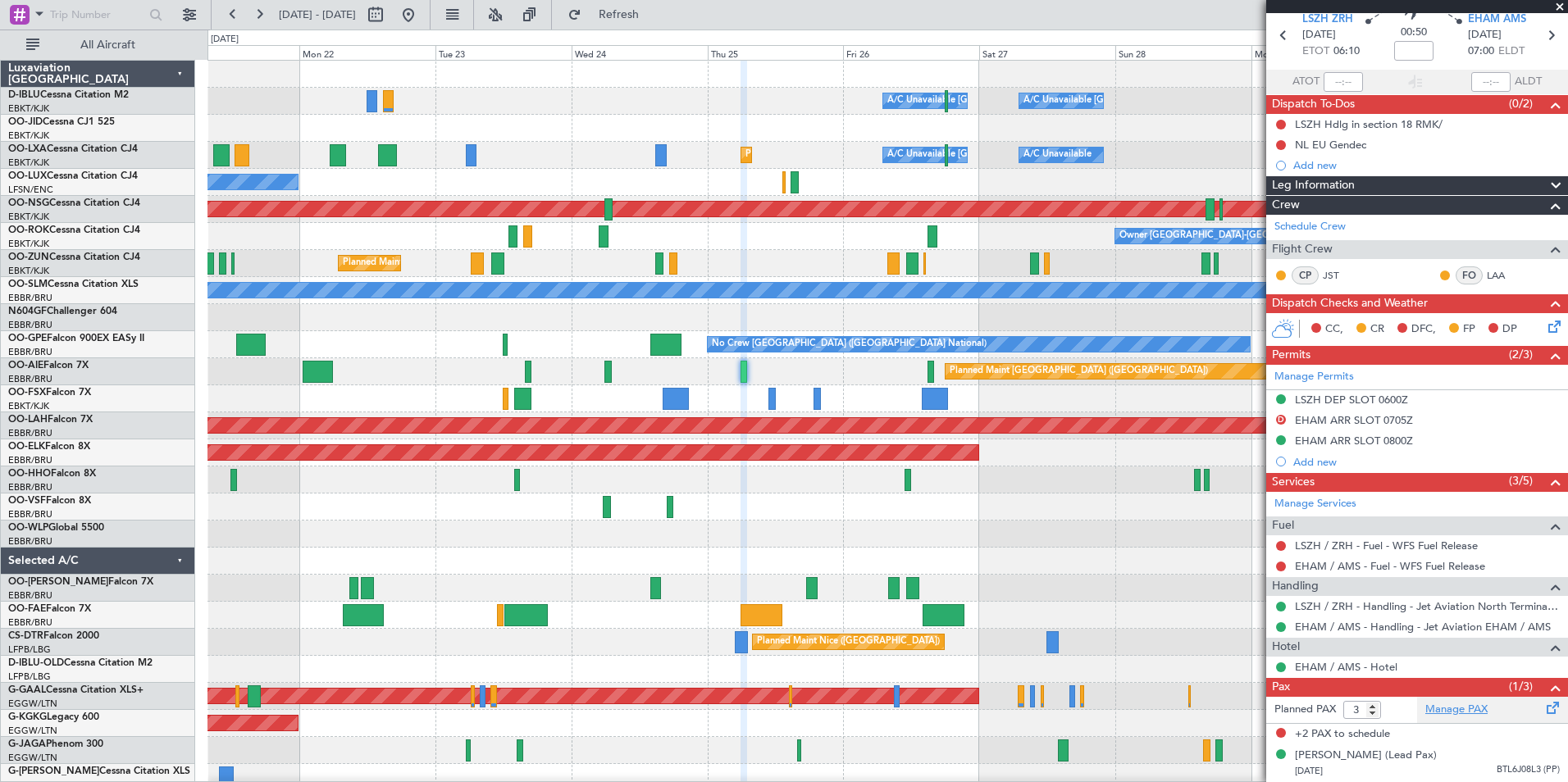
click at [1452, 701] on link "Manage PAX" at bounding box center [1456, 710] width 62 height 17
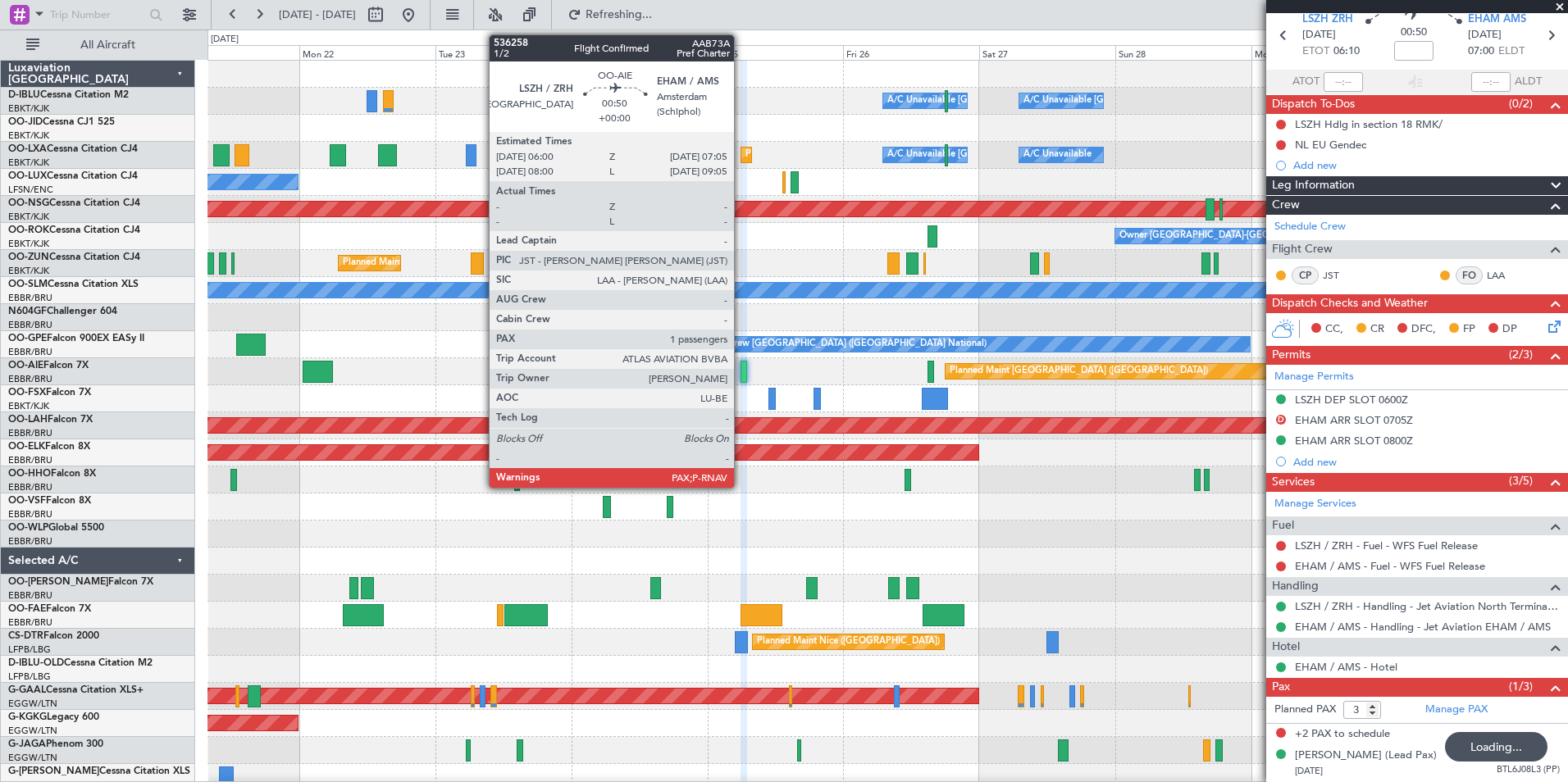
click at [742, 361] on div at bounding box center [744, 371] width 7 height 22
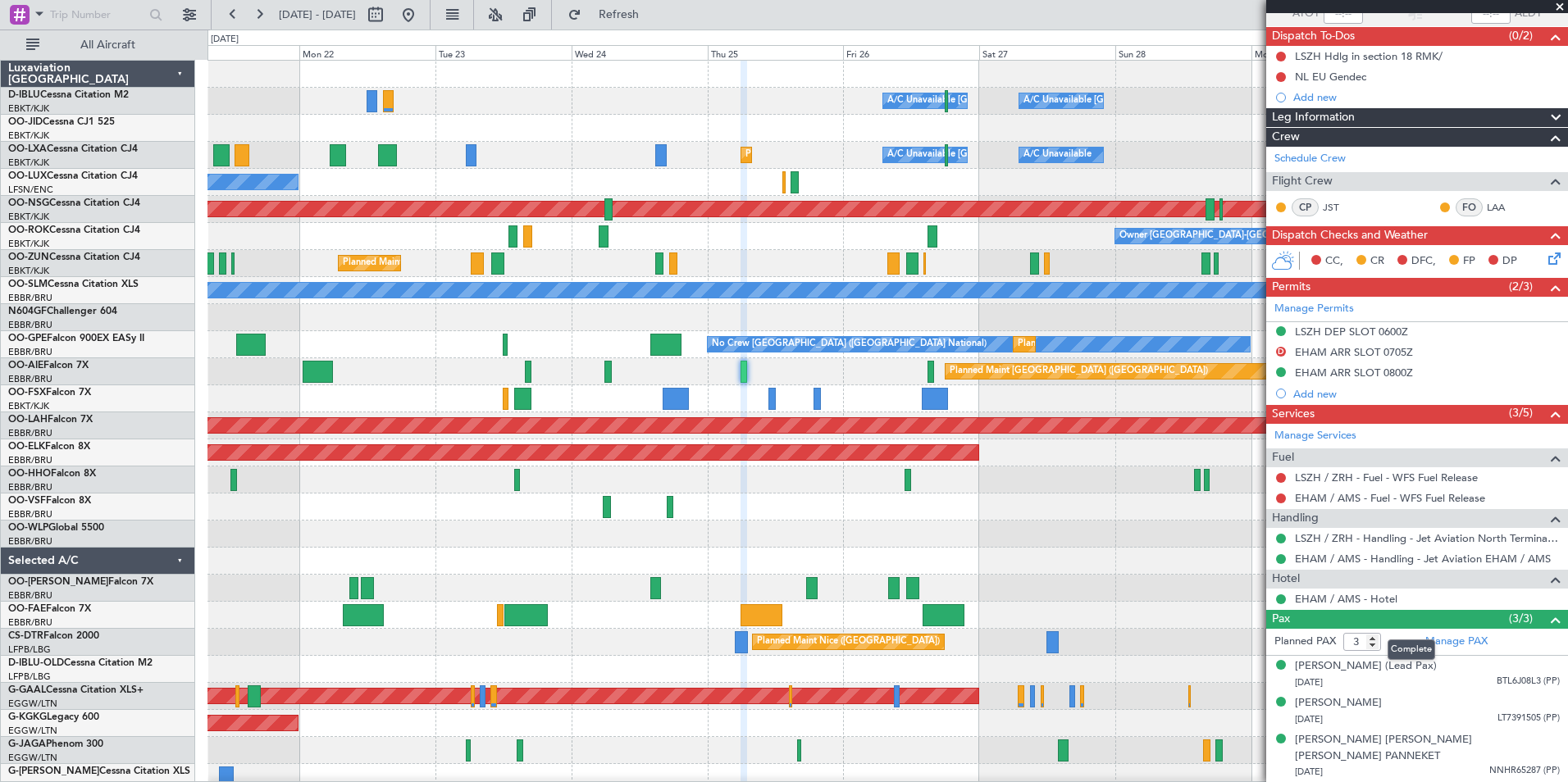
scroll to position [0, 0]
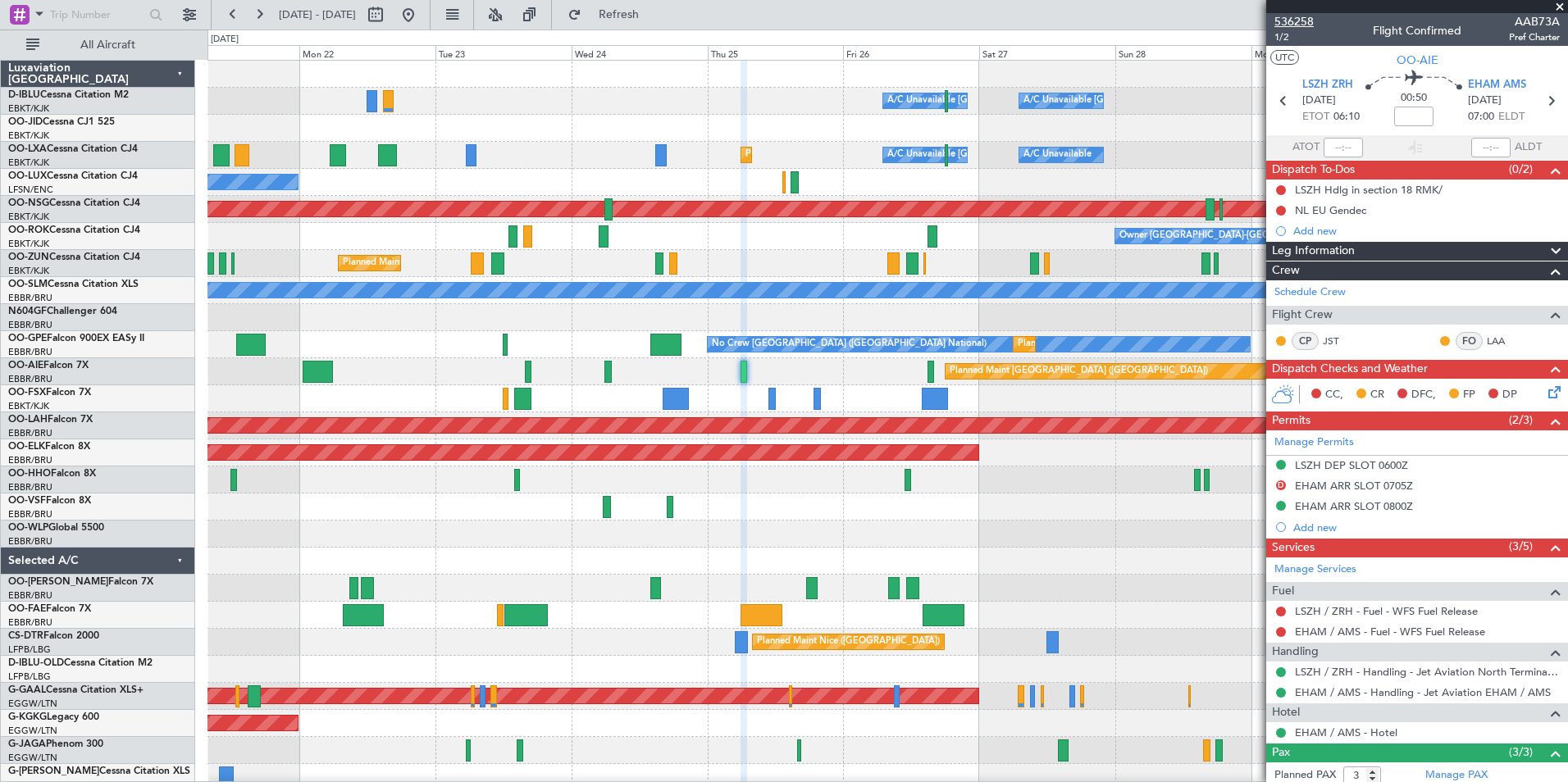
click at [1304, 22] on span "536258" at bounding box center [1293, 22] width 39 height 17
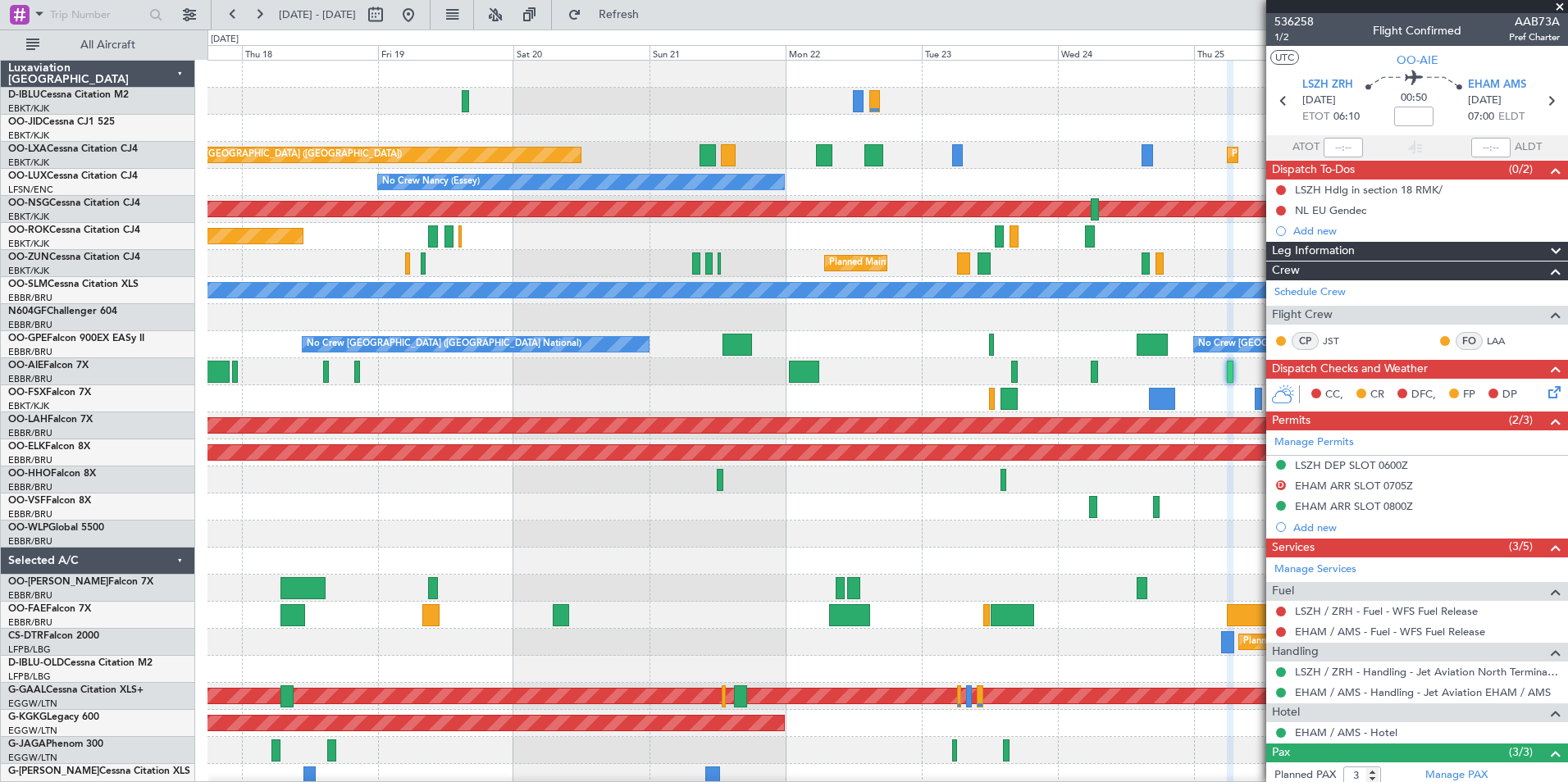
click at [1145, 555] on div "A/C Unavailable [GEOGRAPHIC_DATA] ([GEOGRAPHIC_DATA] National) A/C Unavailable …" at bounding box center [887, 575] width 1360 height 1028
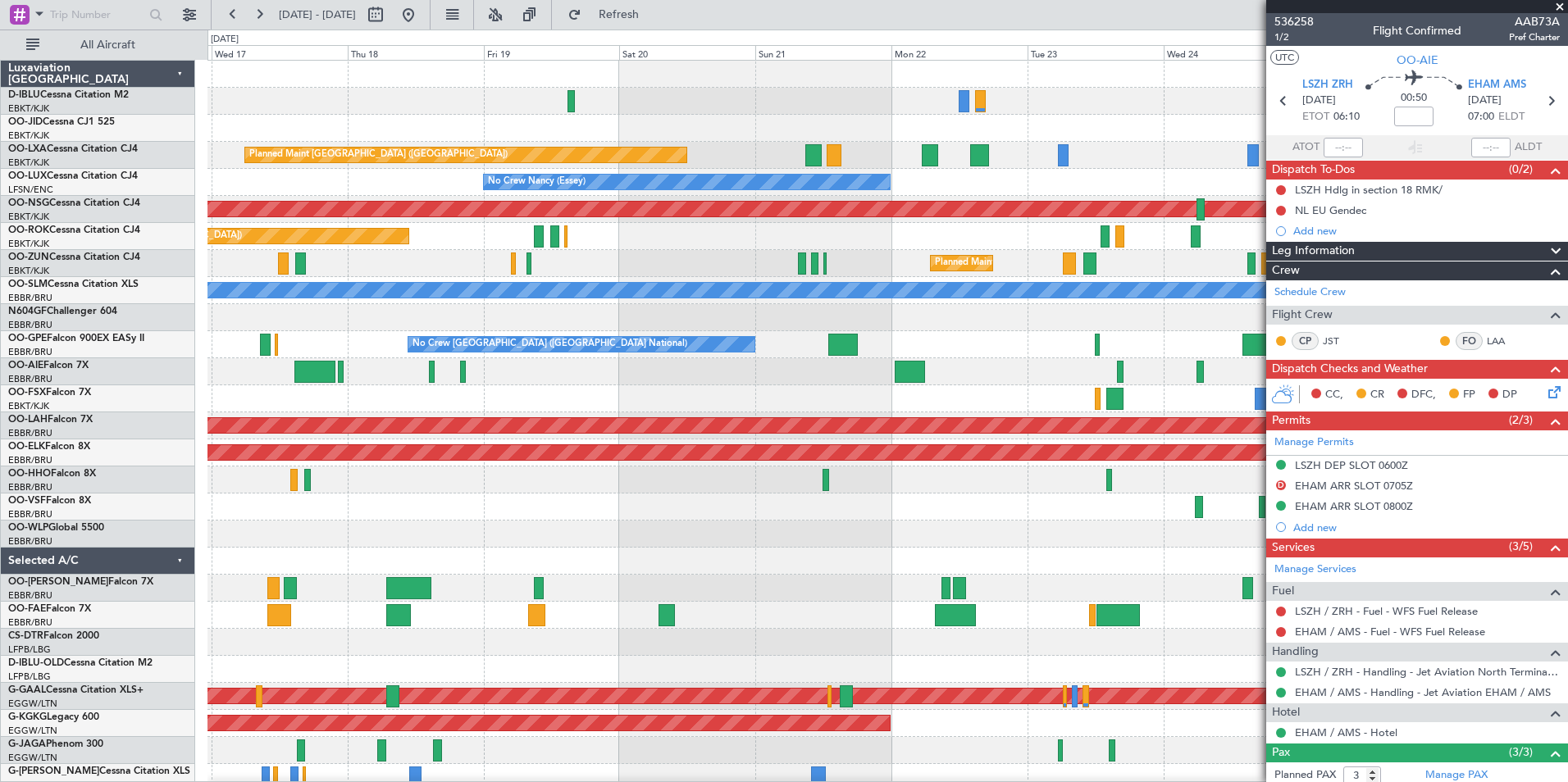
click at [1052, 521] on div at bounding box center [887, 534] width 1360 height 27
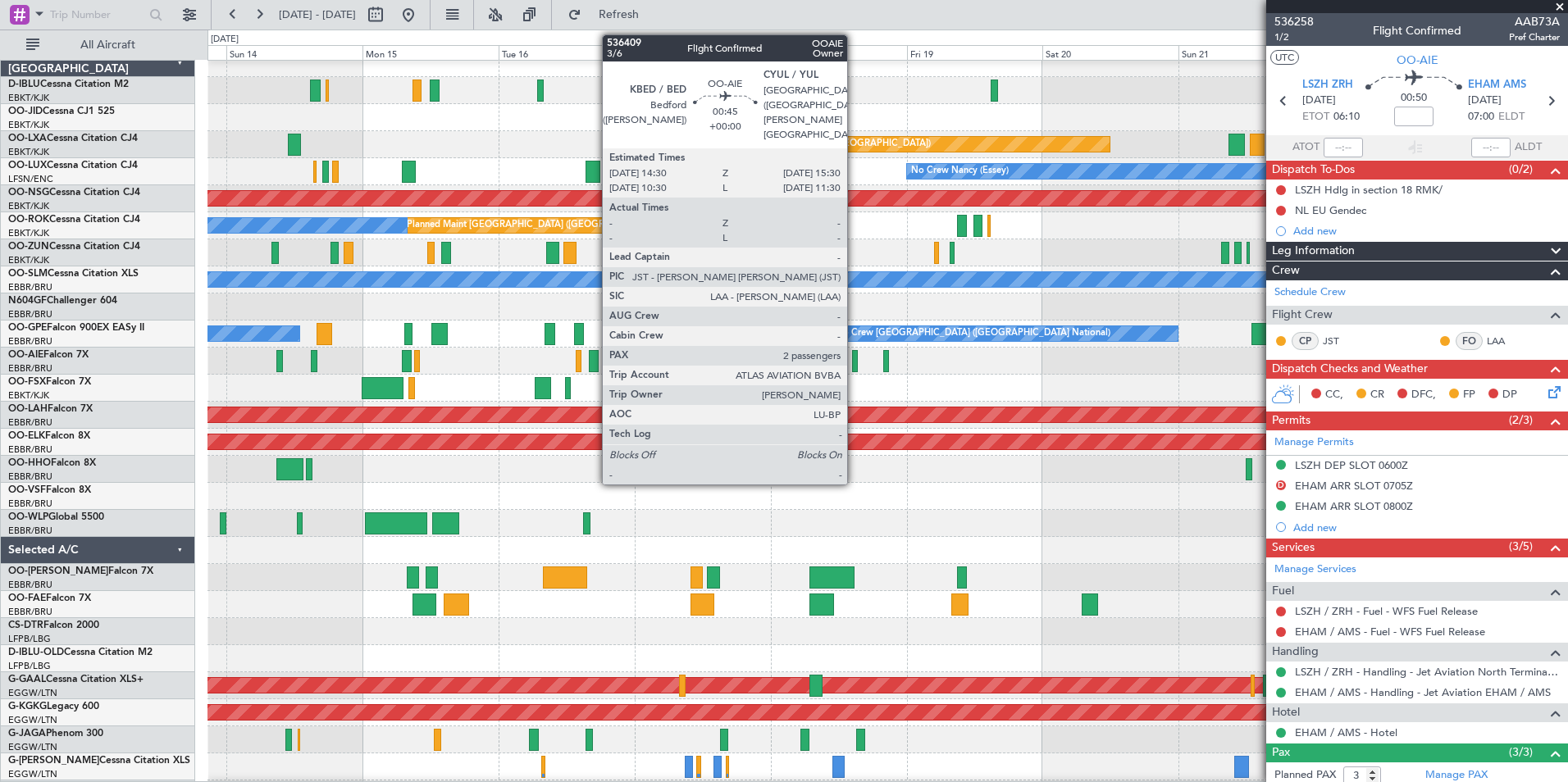
click at [855, 367] on div at bounding box center [855, 361] width 6 height 22
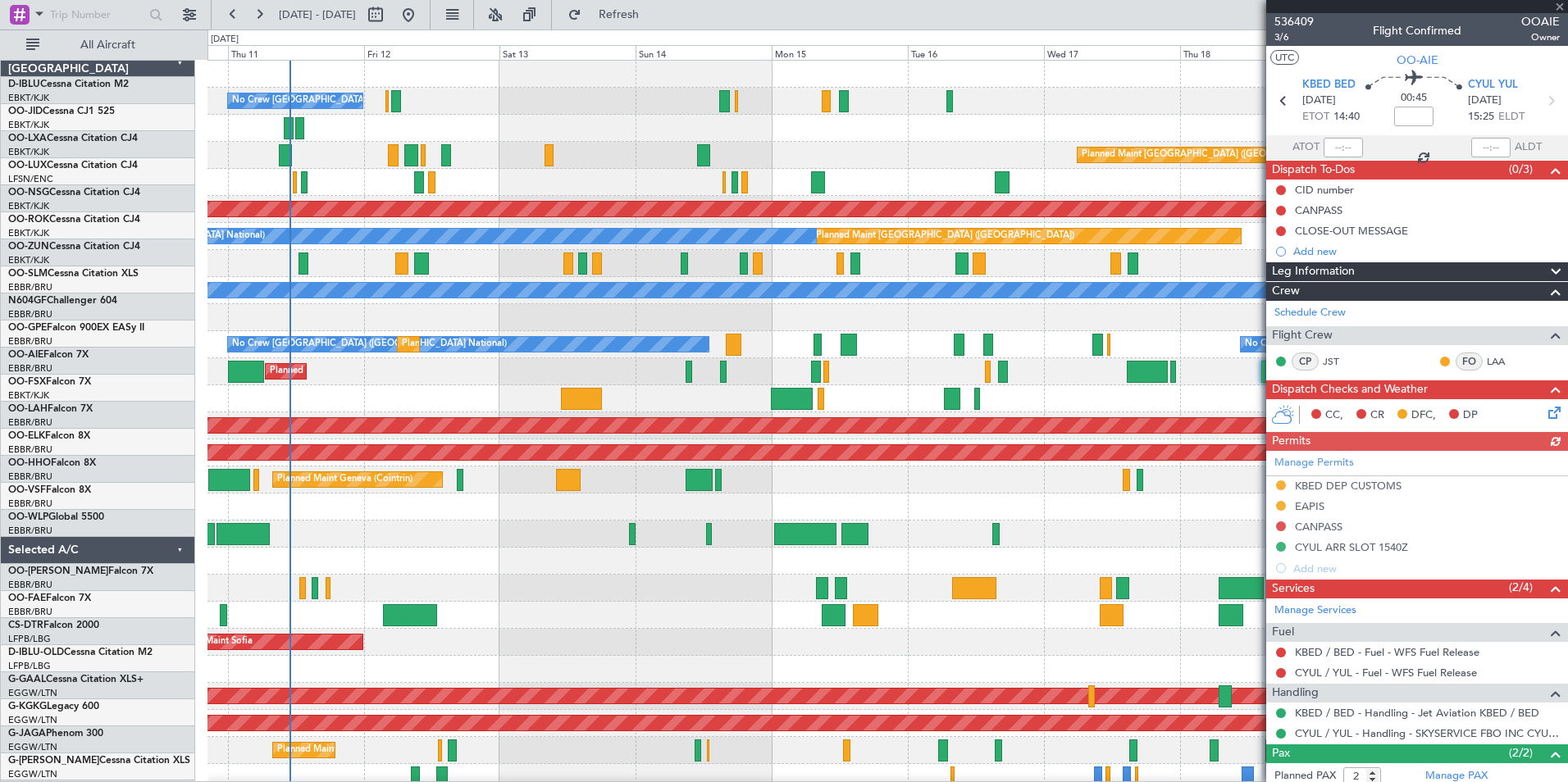
click at [914, 399] on div "Planned Maint Kortrijk-[GEOGRAPHIC_DATA]" at bounding box center [887, 399] width 1360 height 27
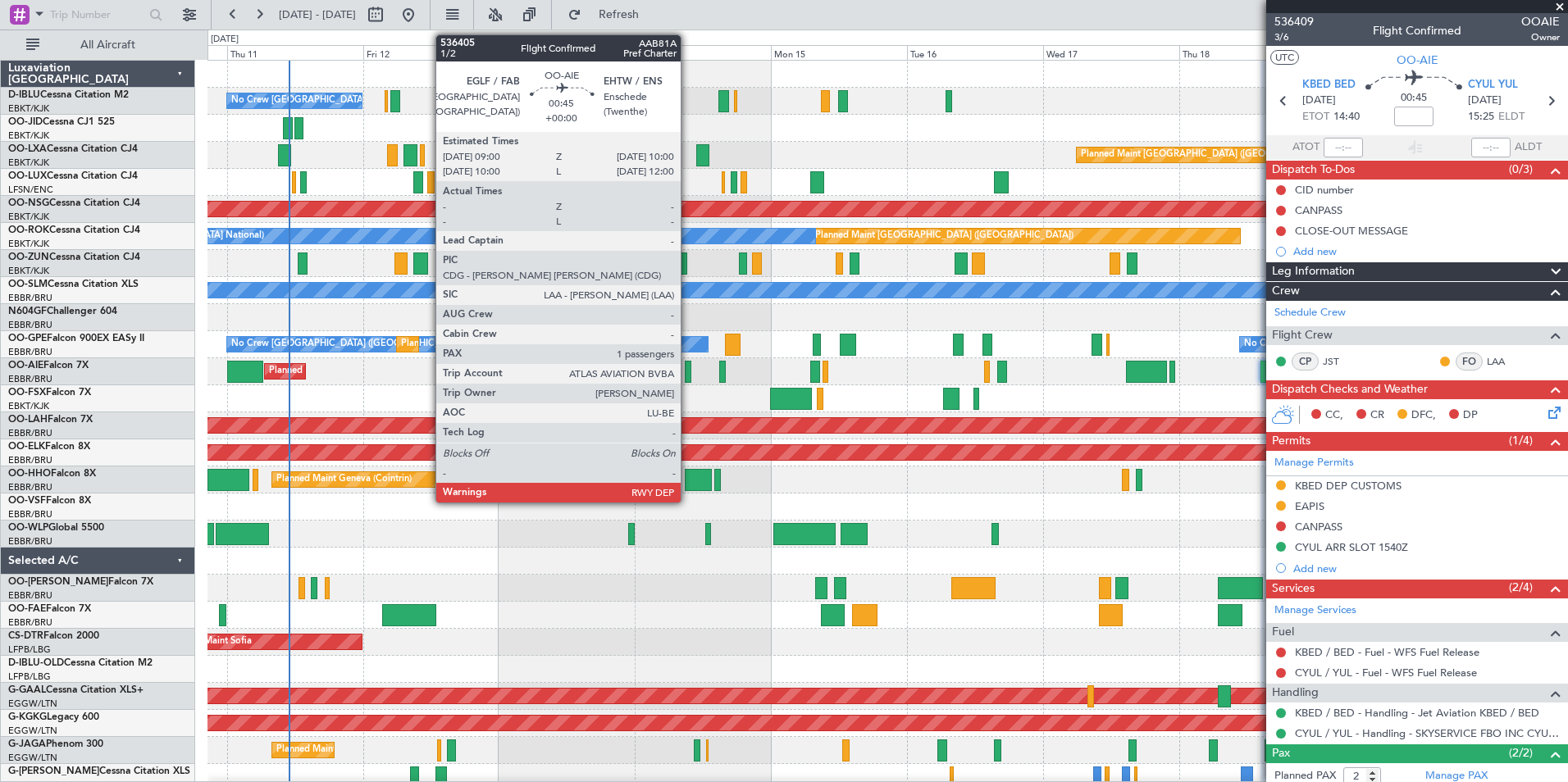
click at [688, 374] on div at bounding box center [687, 371] width 6 height 22
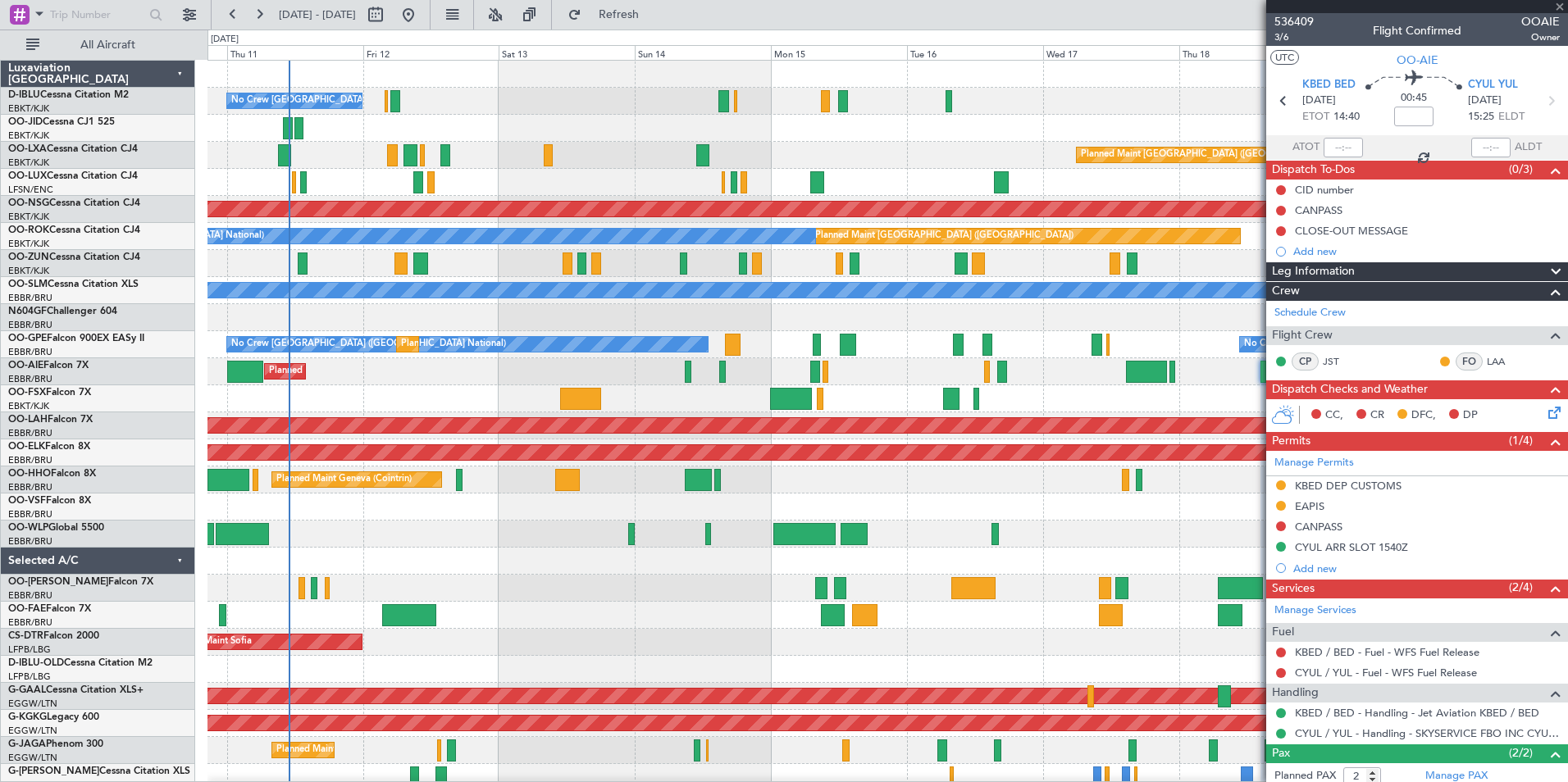
type input "1"
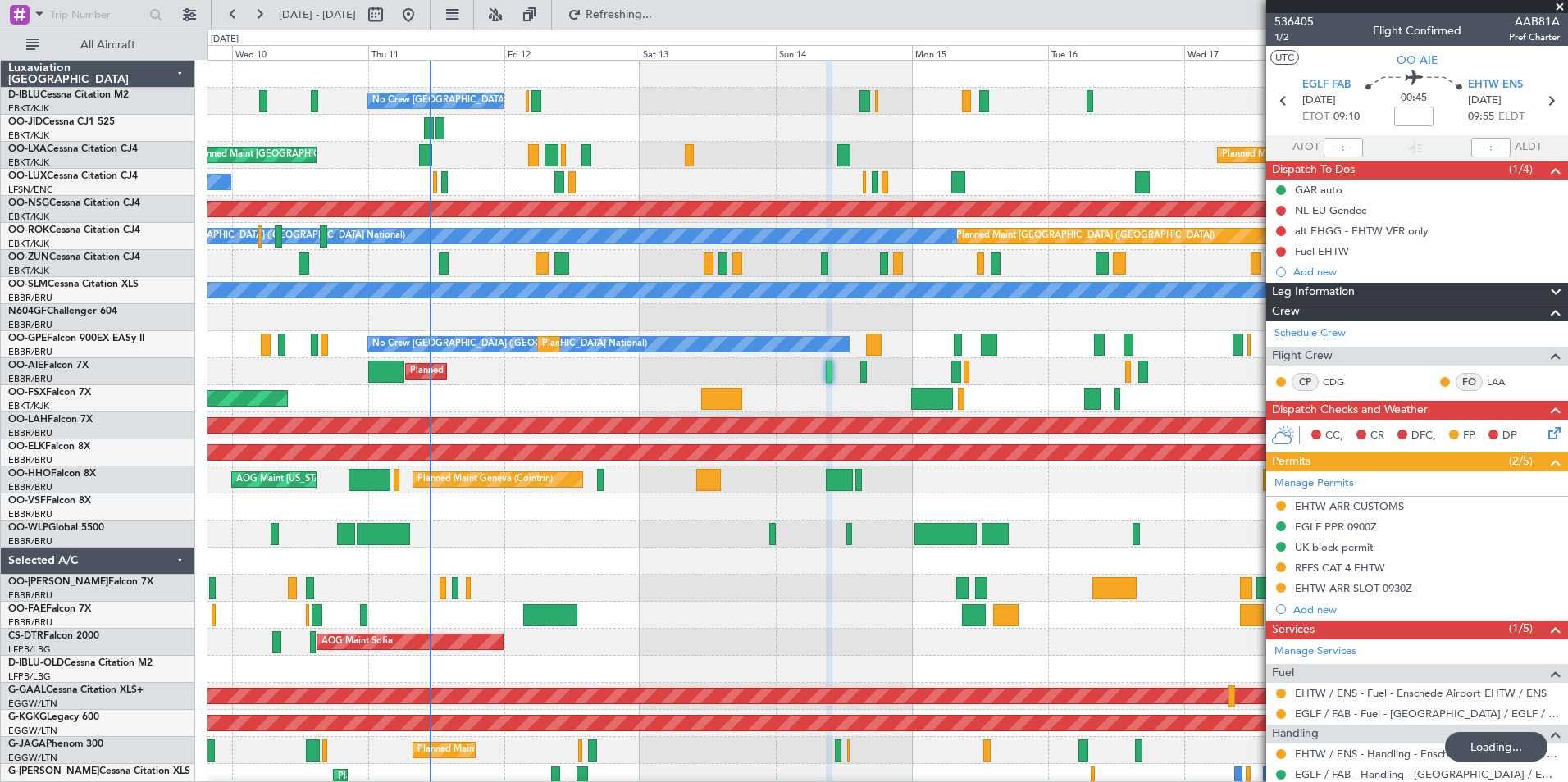
click at [678, 569] on div at bounding box center [887, 560] width 1360 height 27
click at [816, 613] on div at bounding box center [887, 615] width 1360 height 27
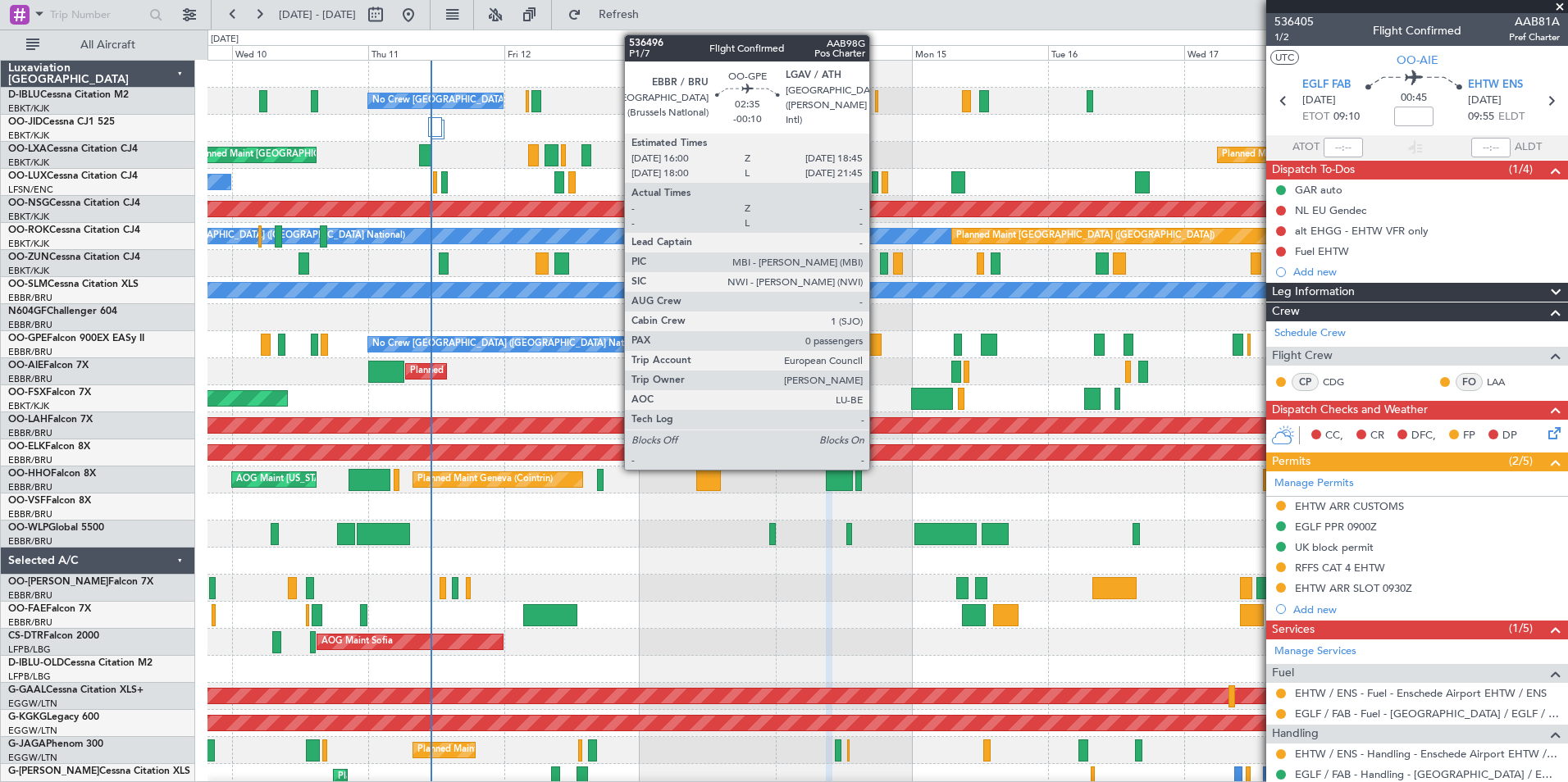
click at [876, 351] on div at bounding box center [874, 345] width 17 height 22
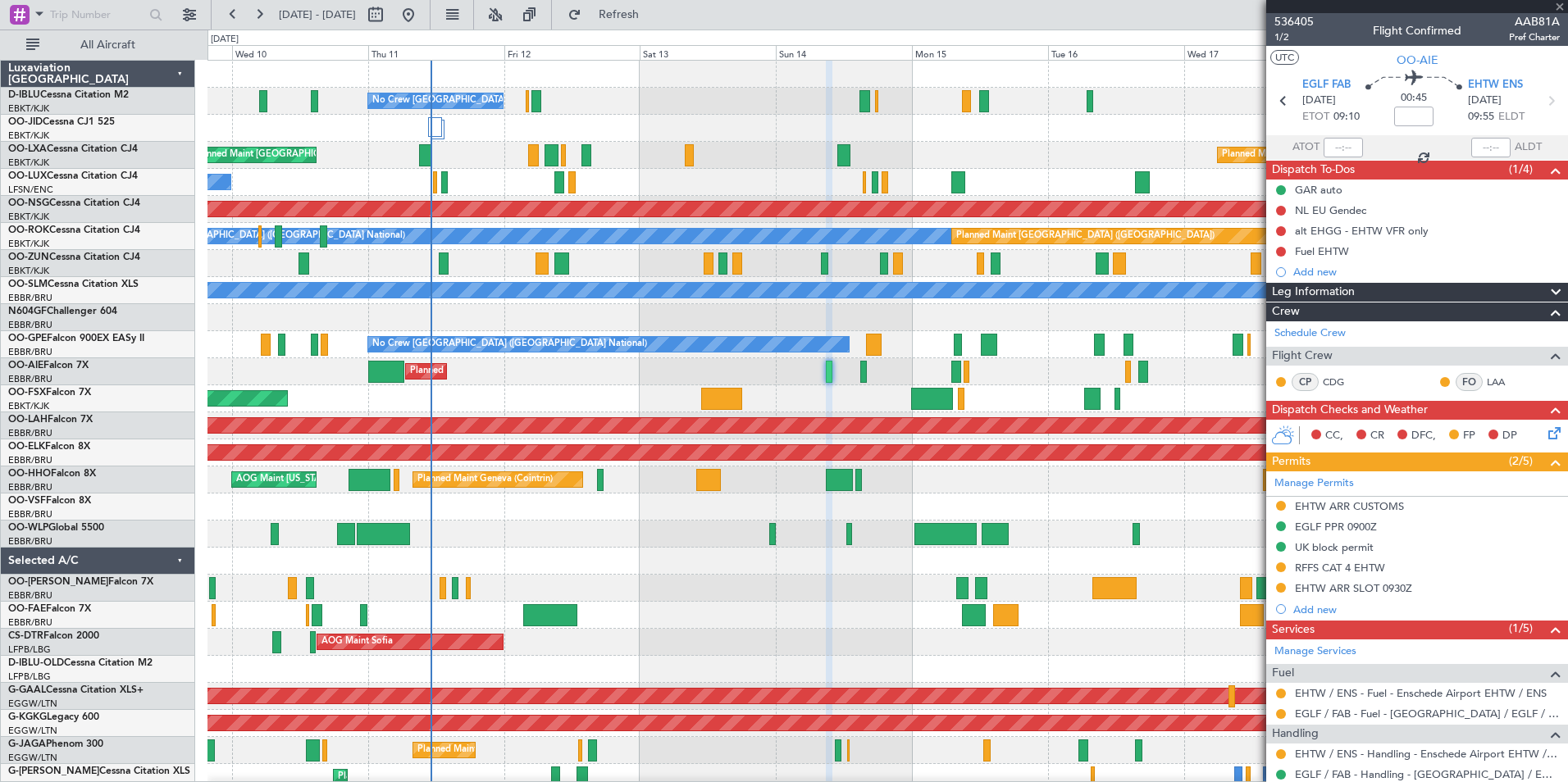
type input "-00:10"
type input "0"
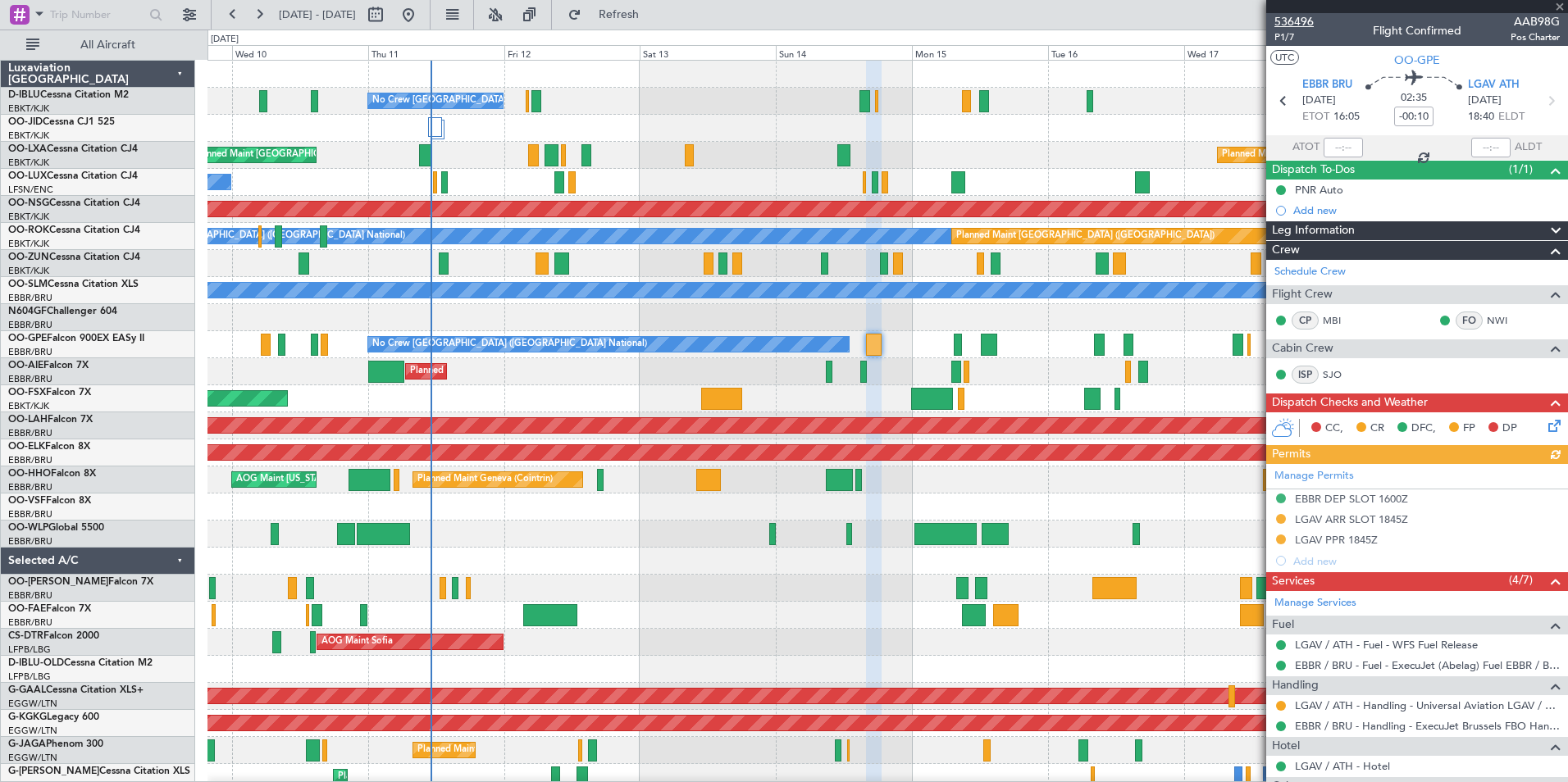
click at [1301, 27] on span "536496" at bounding box center [1293, 22] width 39 height 17
click at [1351, 709] on link "LGAV / ATH - Handling - Universal Aviation LGAV / ATH" at bounding box center [1427, 705] width 265 height 14
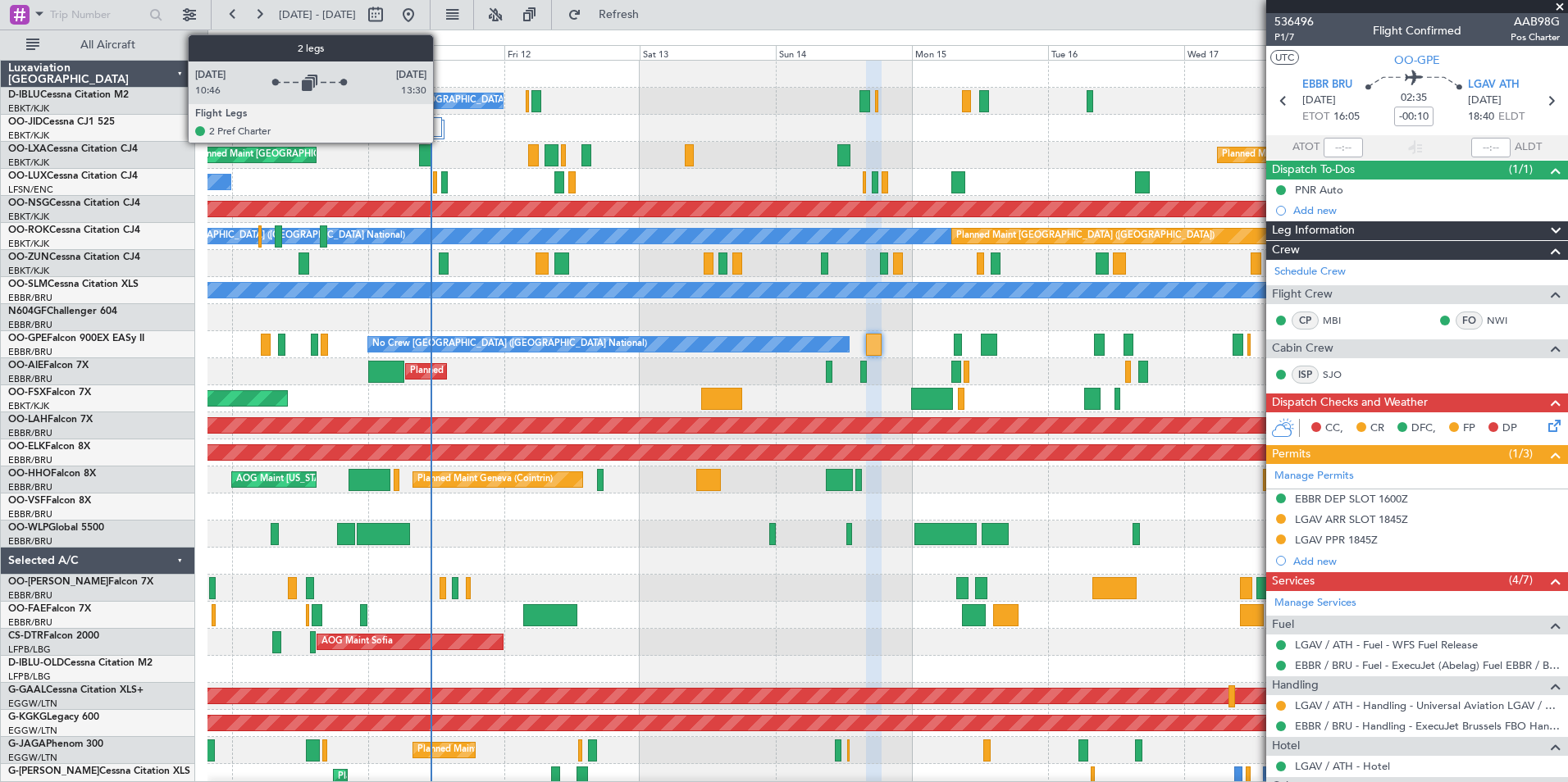
click at [441, 130] on div at bounding box center [435, 127] width 13 height 20
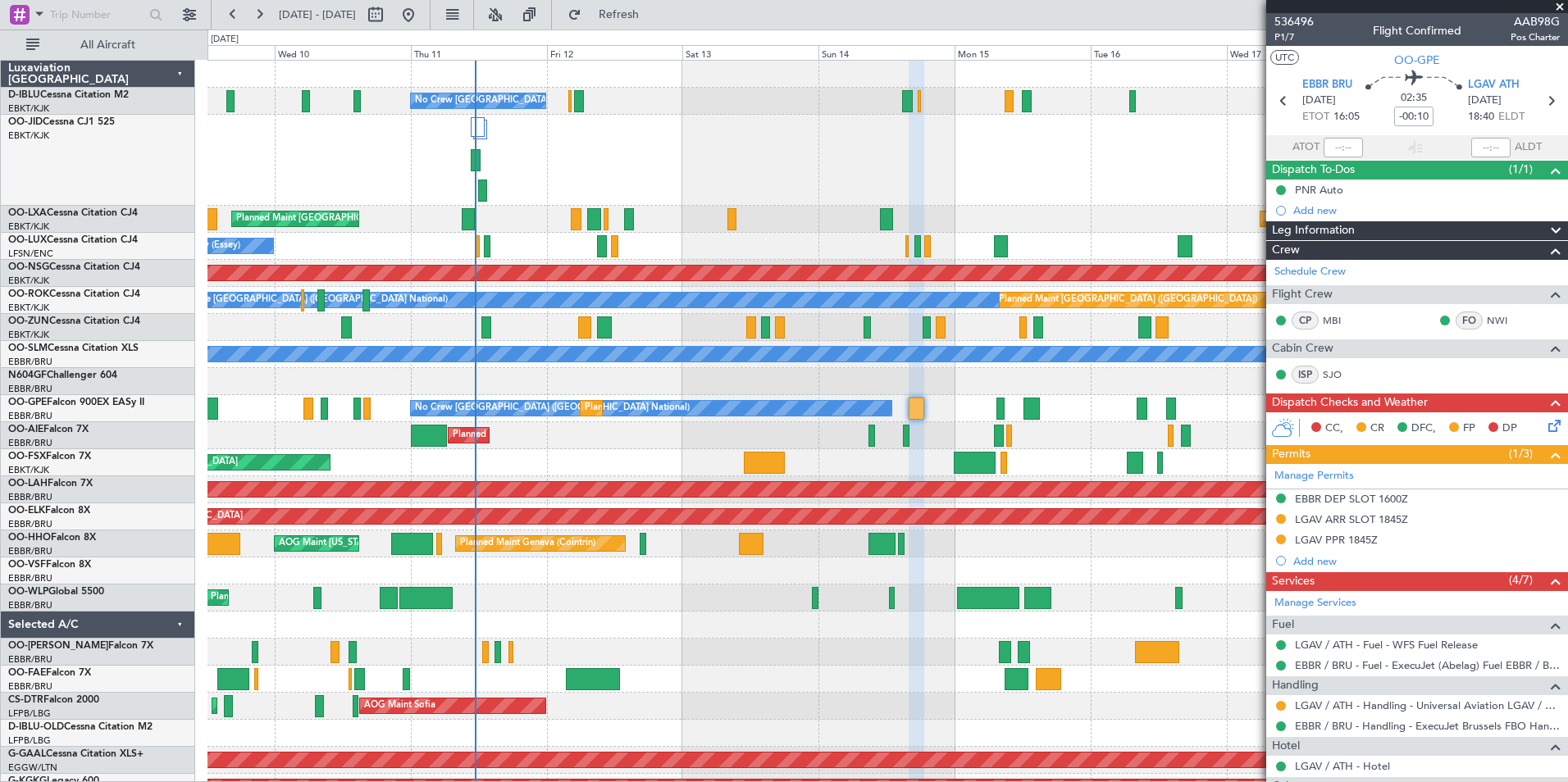
click at [894, 626] on div "No Crew [GEOGRAPHIC_DATA] ([GEOGRAPHIC_DATA] National) Planned Maint [GEOGRAPHI…" at bounding box center [887, 660] width 1360 height 1200
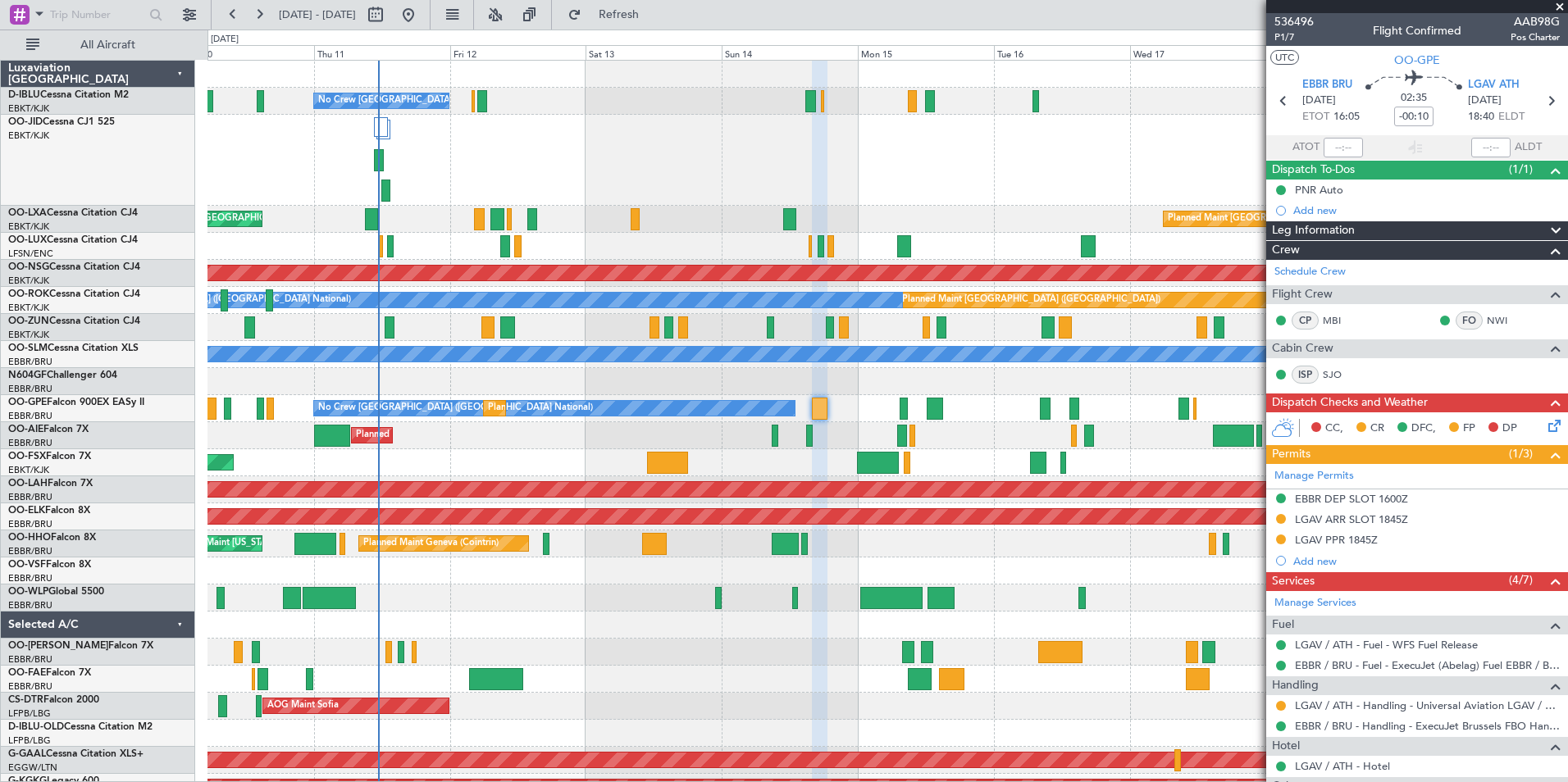
click at [730, 449] on div "No Crew [GEOGRAPHIC_DATA] ([GEOGRAPHIC_DATA] National) Planned Maint [GEOGRAPHI…" at bounding box center [887, 660] width 1360 height 1200
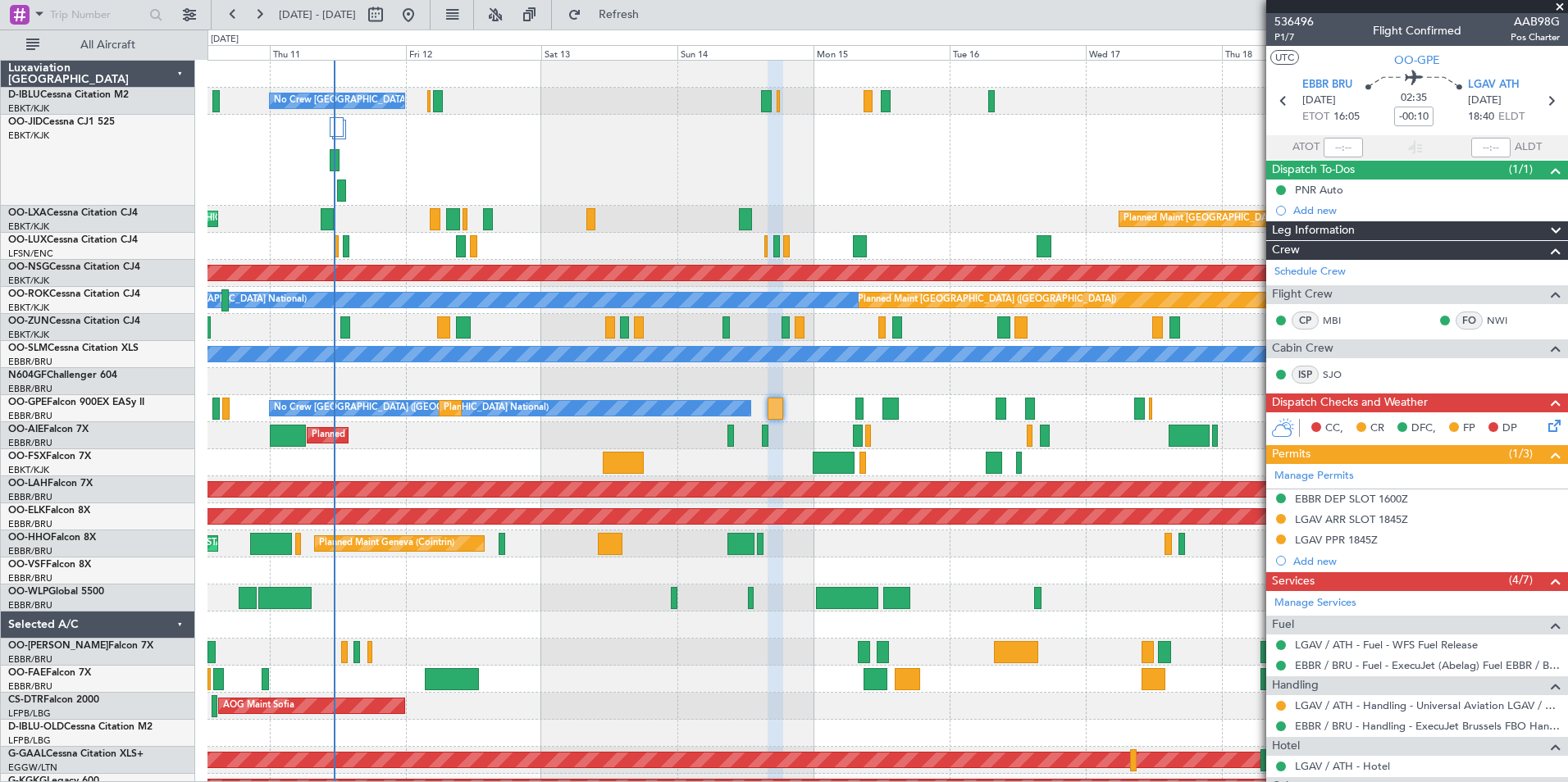
click at [687, 458] on div "Planned Maint Kortrijk-[GEOGRAPHIC_DATA]" at bounding box center [887, 462] width 1360 height 27
